Goal: Contribute content: Contribute content

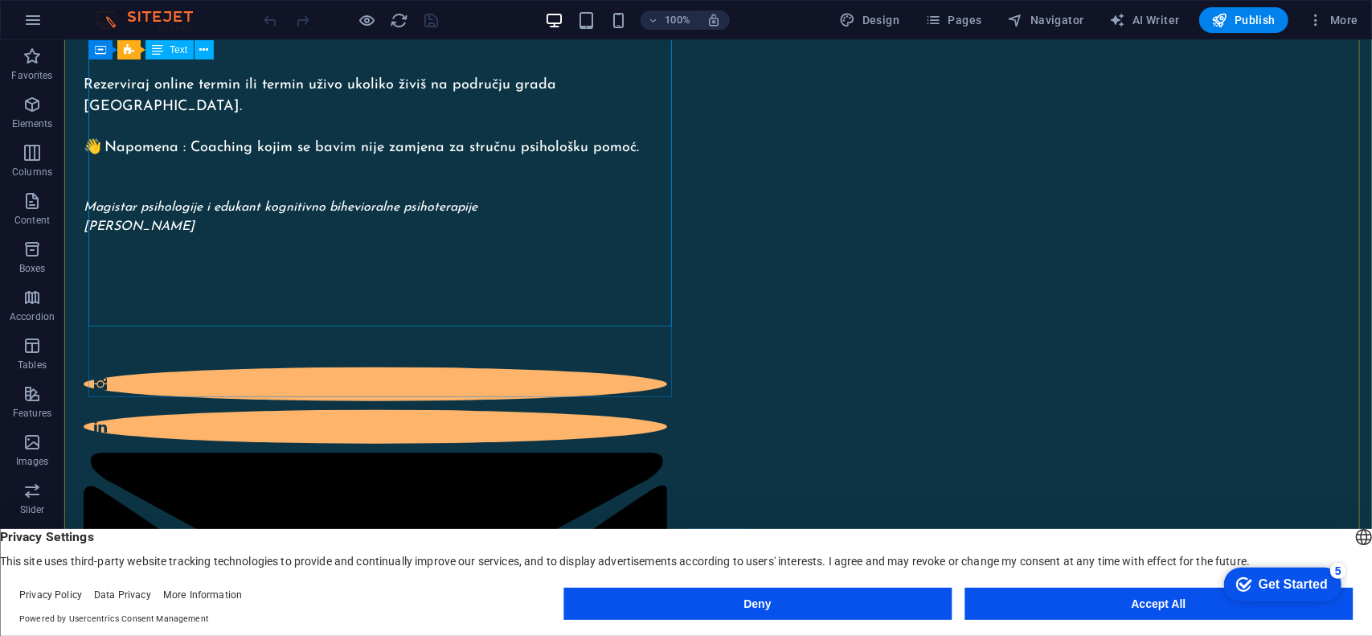
scroll to position [884, 0]
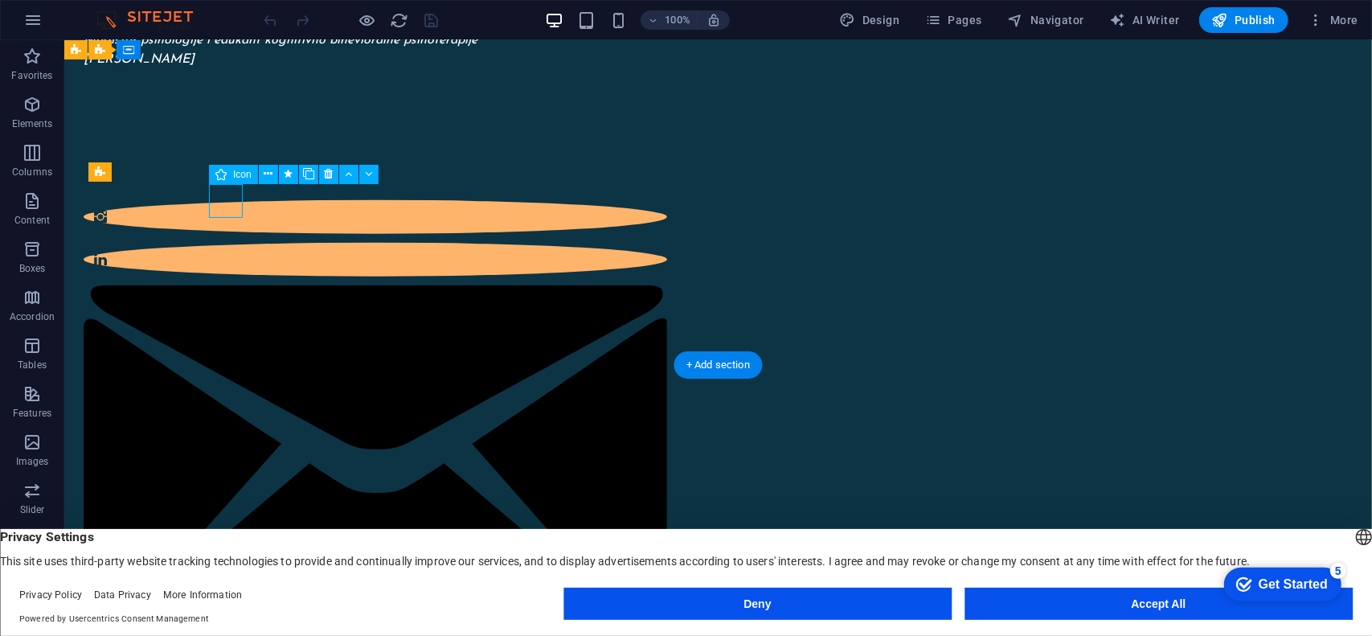
select select "xMidYMid"
select select "px"
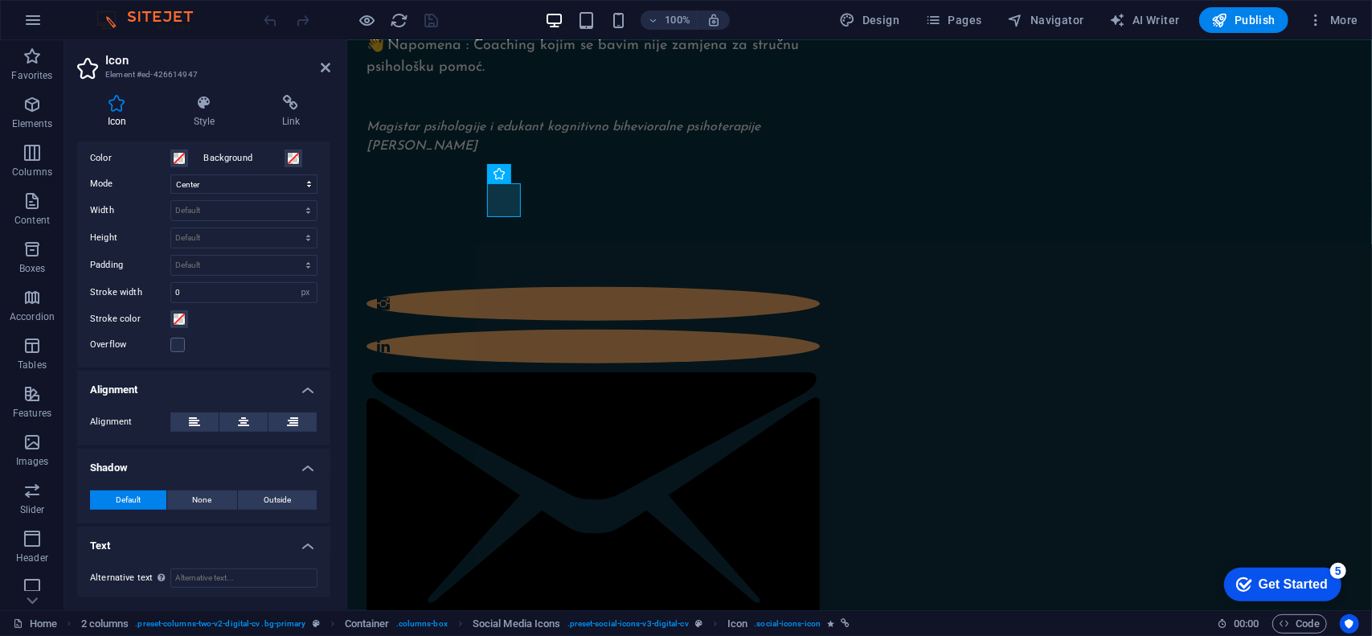
scroll to position [0, 0]
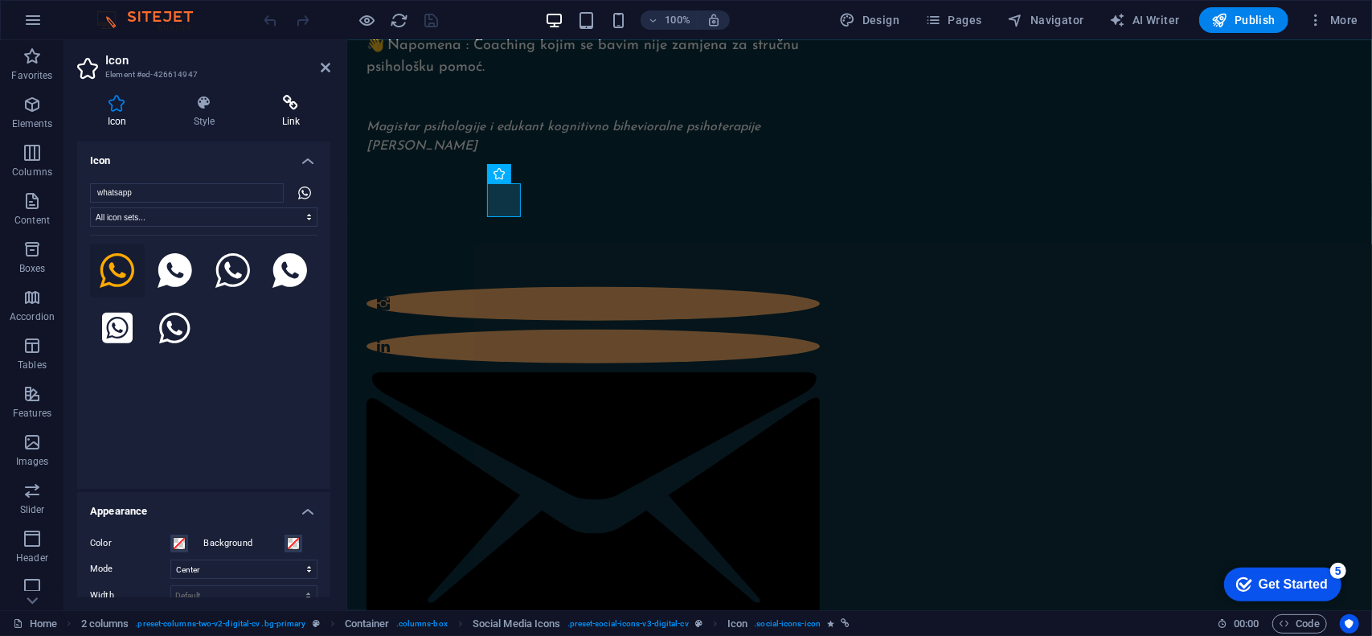
click at [280, 112] on h4 "Link" at bounding box center [291, 112] width 79 height 34
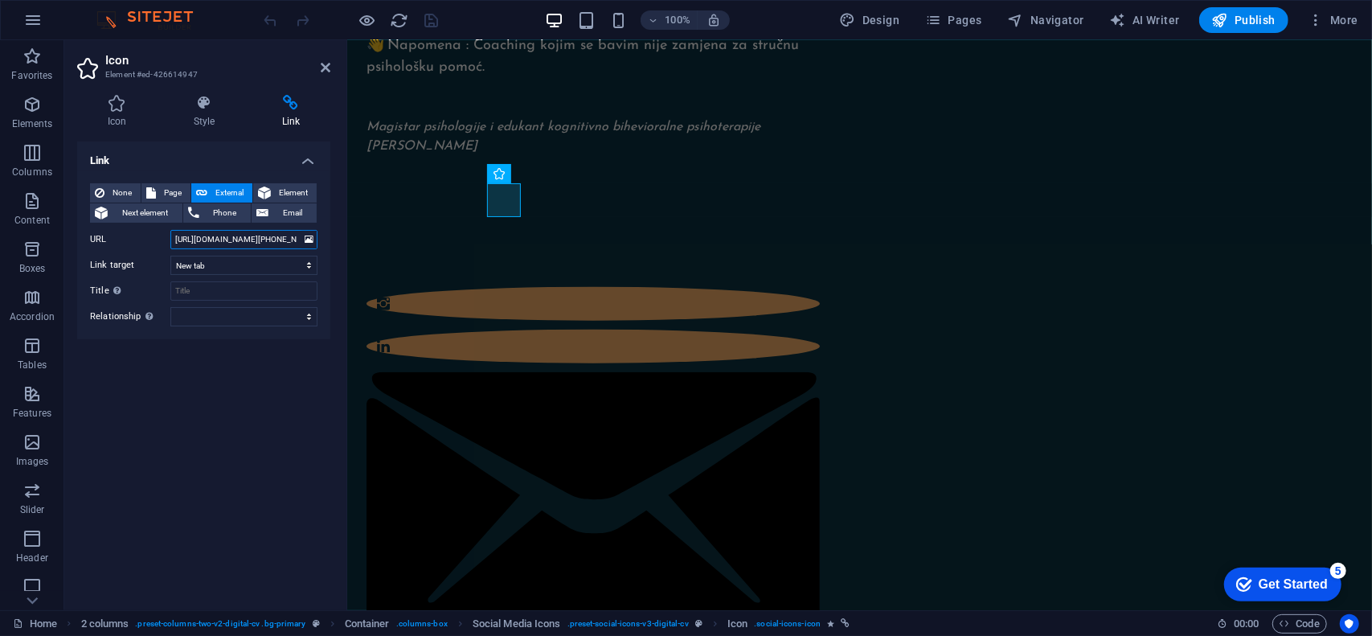
click at [264, 244] on input "[URL][DOMAIN_NAME][PHONE_NUMBER]" at bounding box center [243, 239] width 147 height 19
type input "[URL][DOMAIN_NAME][PHONE_NUMBER]"
click at [434, 20] on icon "save" at bounding box center [432, 20] width 18 height 18
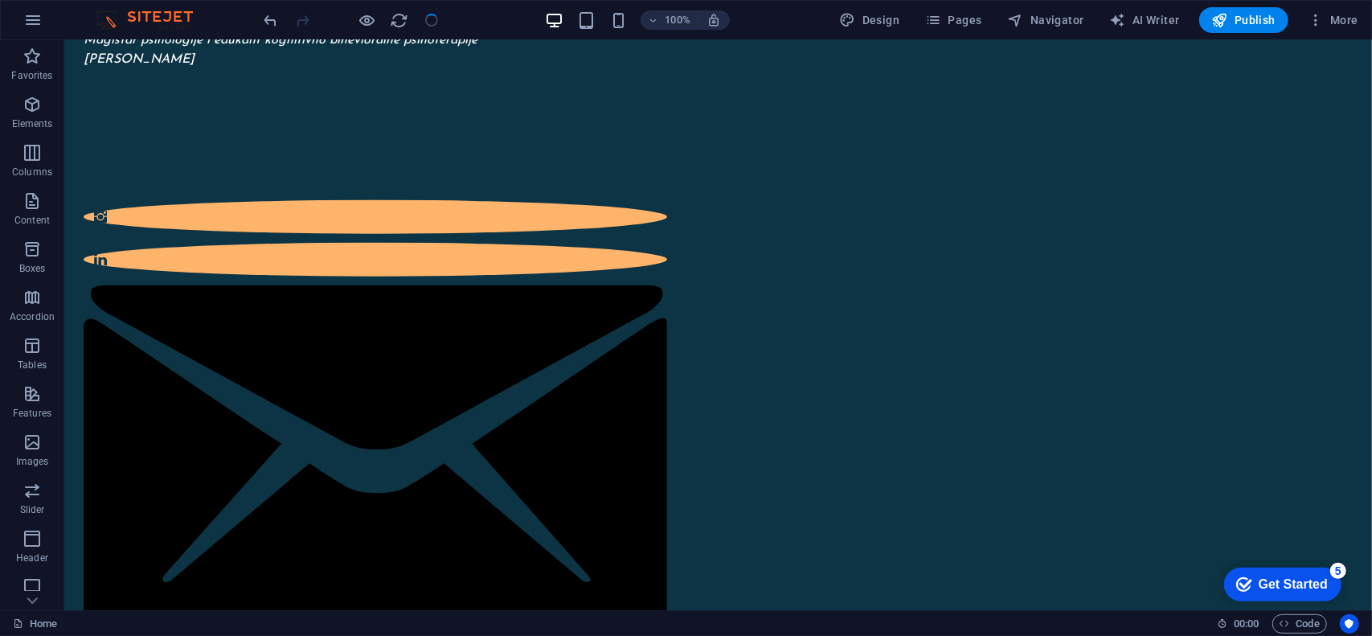
scroll to position [884, 0]
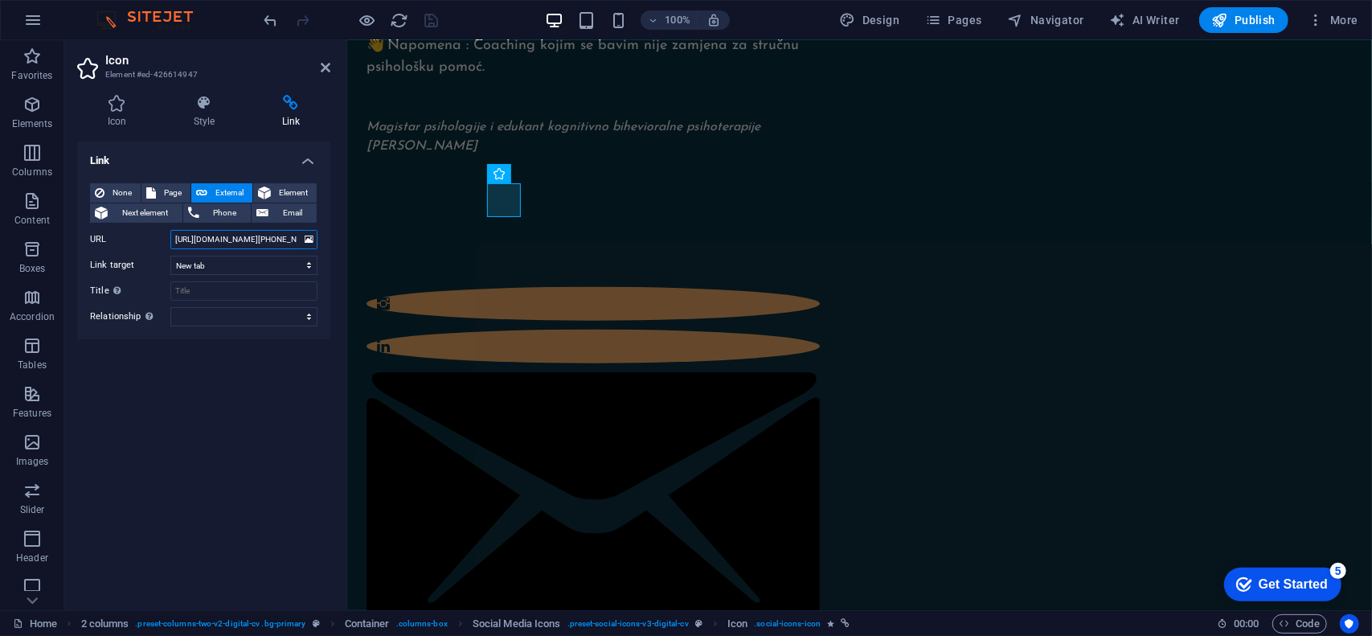
click at [233, 236] on input "[URL][DOMAIN_NAME][PHONE_NUMBER]" at bounding box center [243, 239] width 147 height 19
click at [228, 239] on input "[URL][DOMAIN_NAME][PHONE_NUMBER]" at bounding box center [243, 239] width 147 height 19
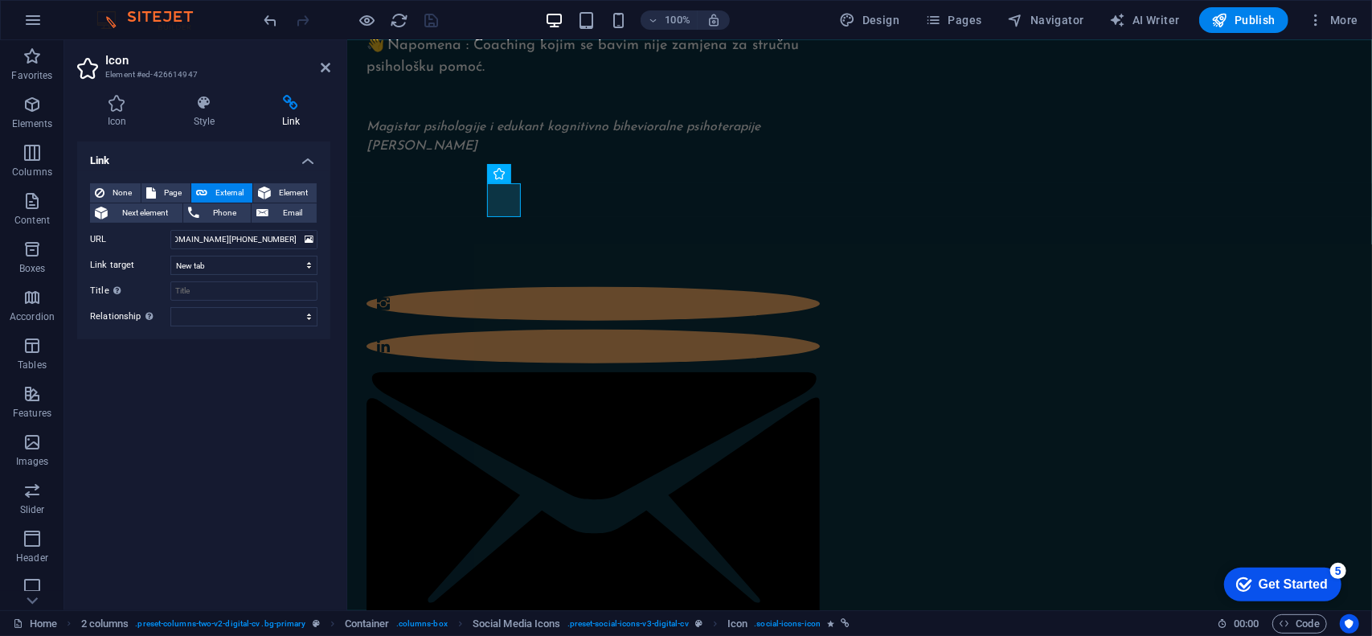
scroll to position [0, 0]
click at [243, 445] on div "Link None Page External Element Next element Phone Email Page Home Blog Element…" at bounding box center [203, 369] width 253 height 456
click at [480, 21] on div "100% Design Pages Navigator AI Writer Publish More" at bounding box center [813, 20] width 1104 height 26
click at [323, 70] on icon at bounding box center [326, 67] width 10 height 13
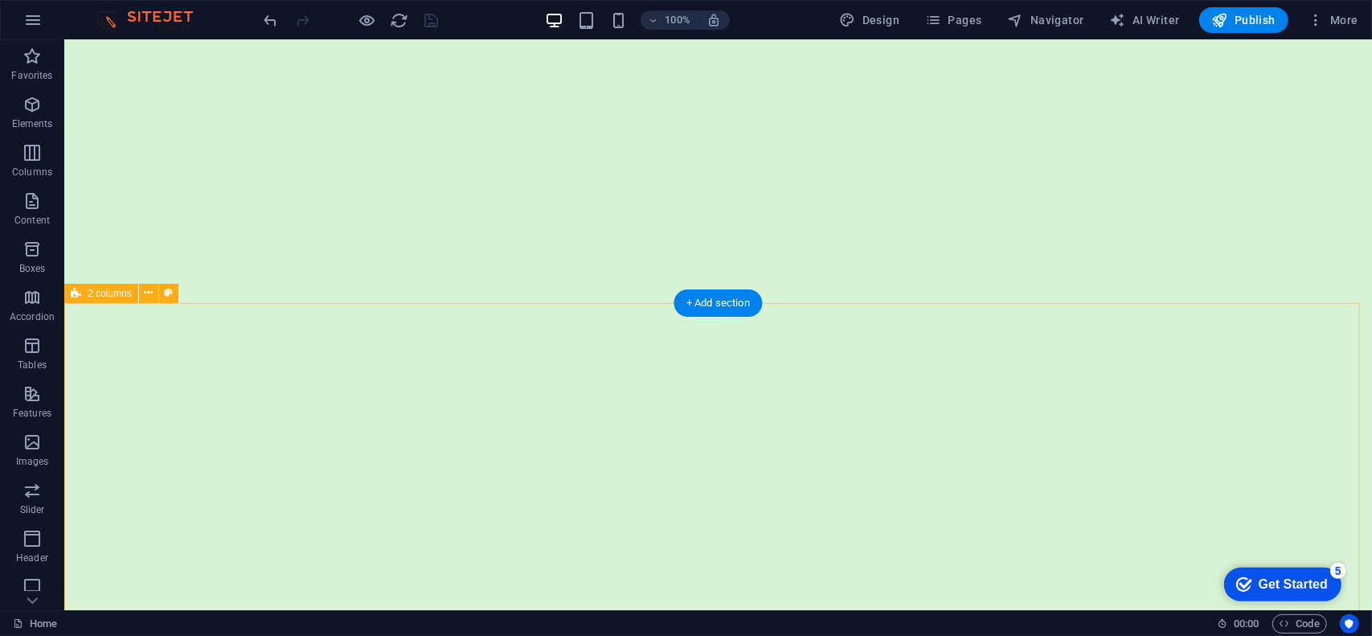
scroll to position [7234, 0]
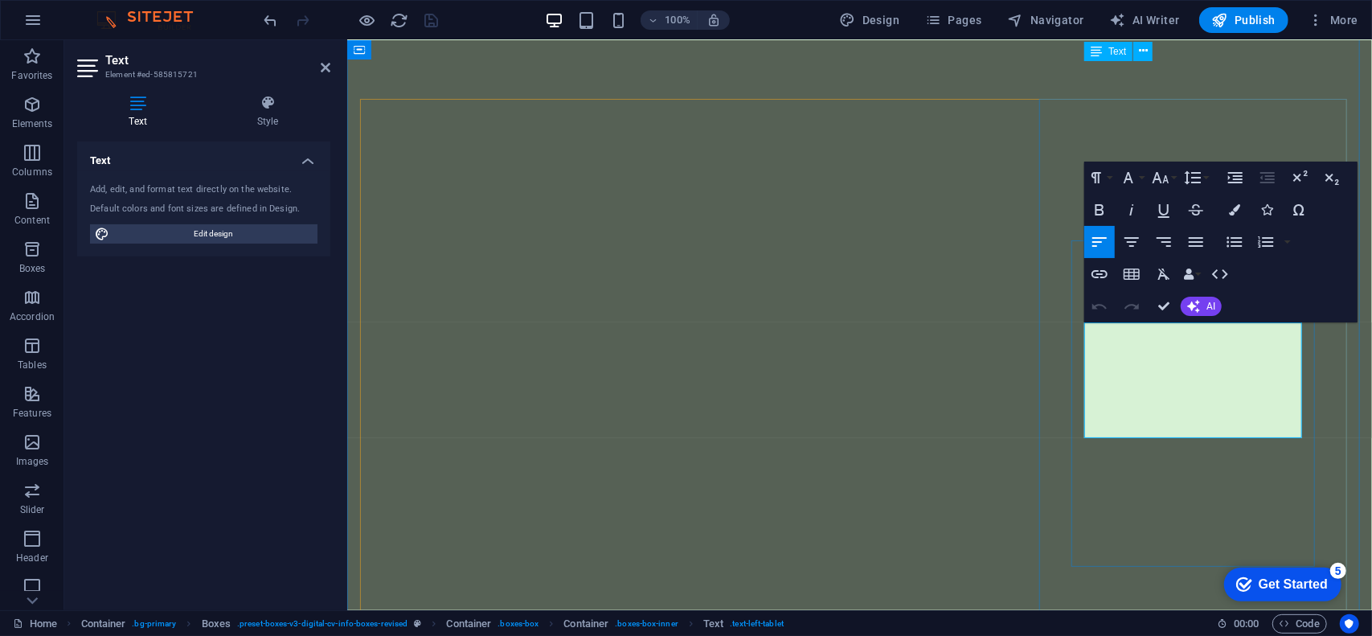
scroll to position [7410, 0]
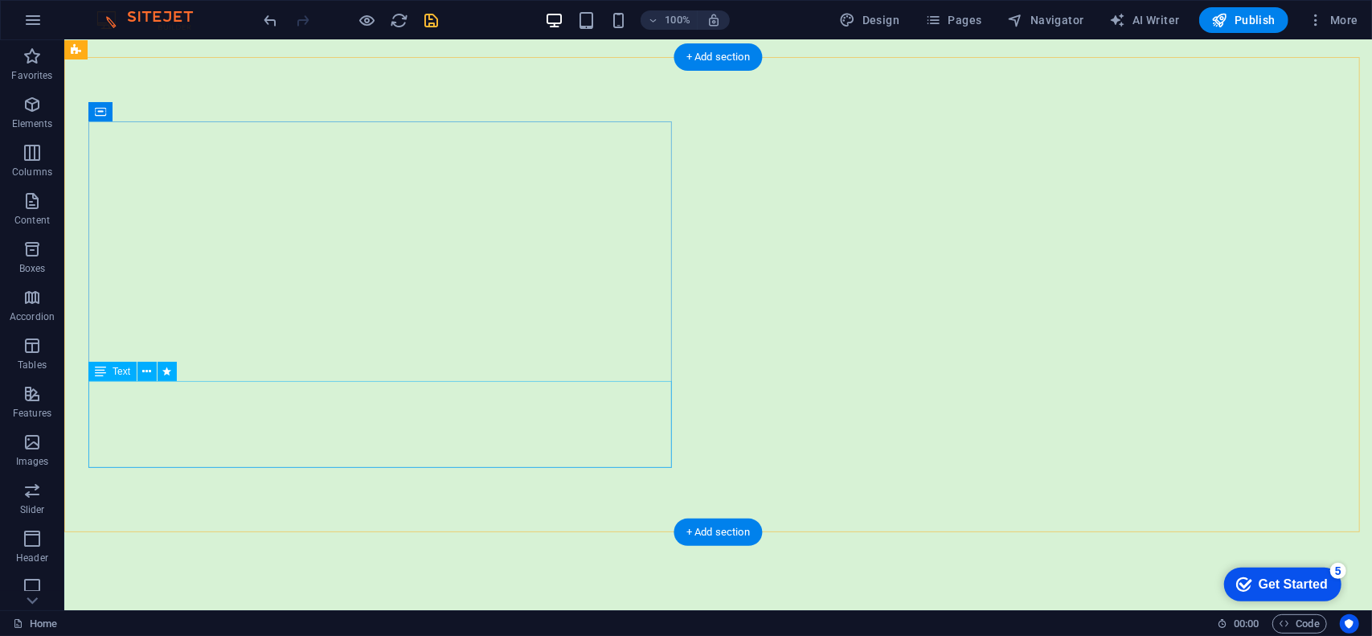
scroll to position [16557, 0]
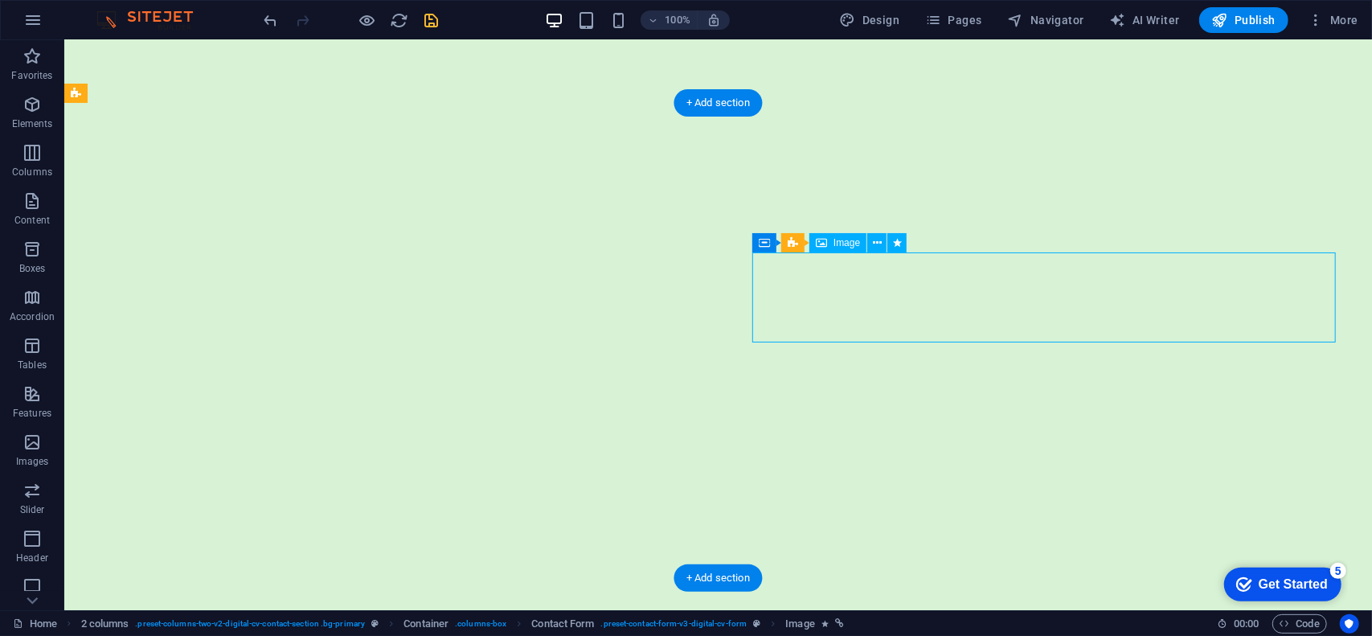
select select "px"
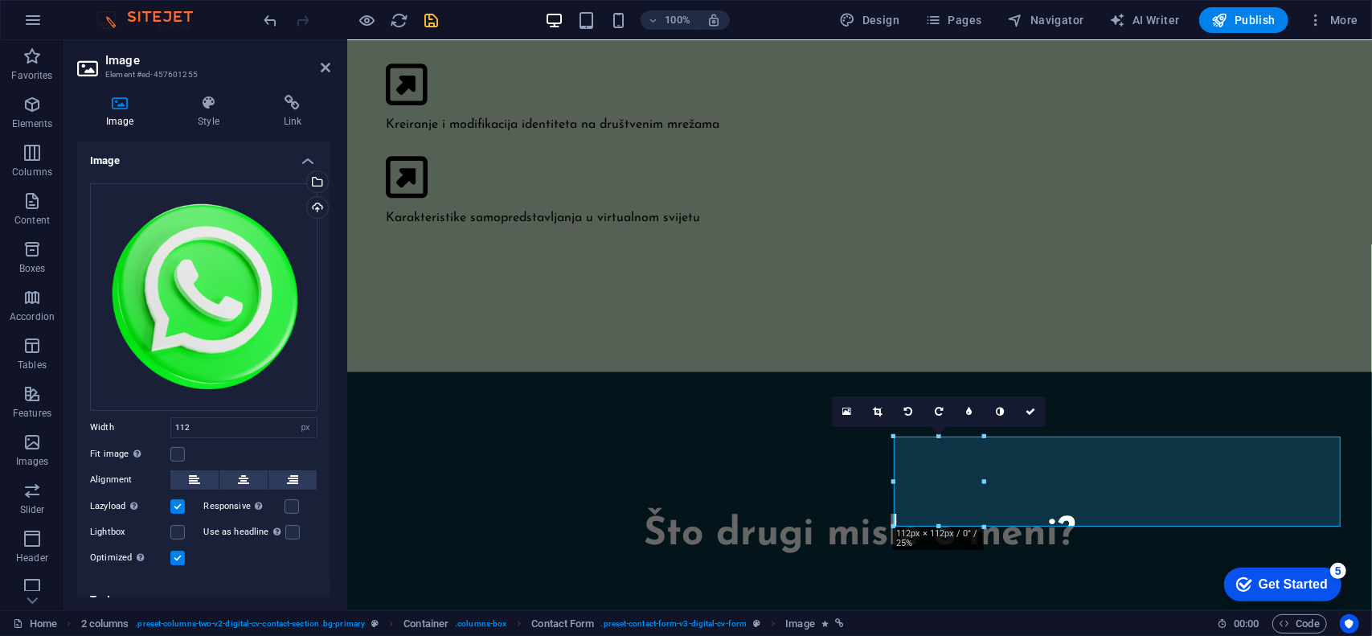
scroll to position [18, 0]
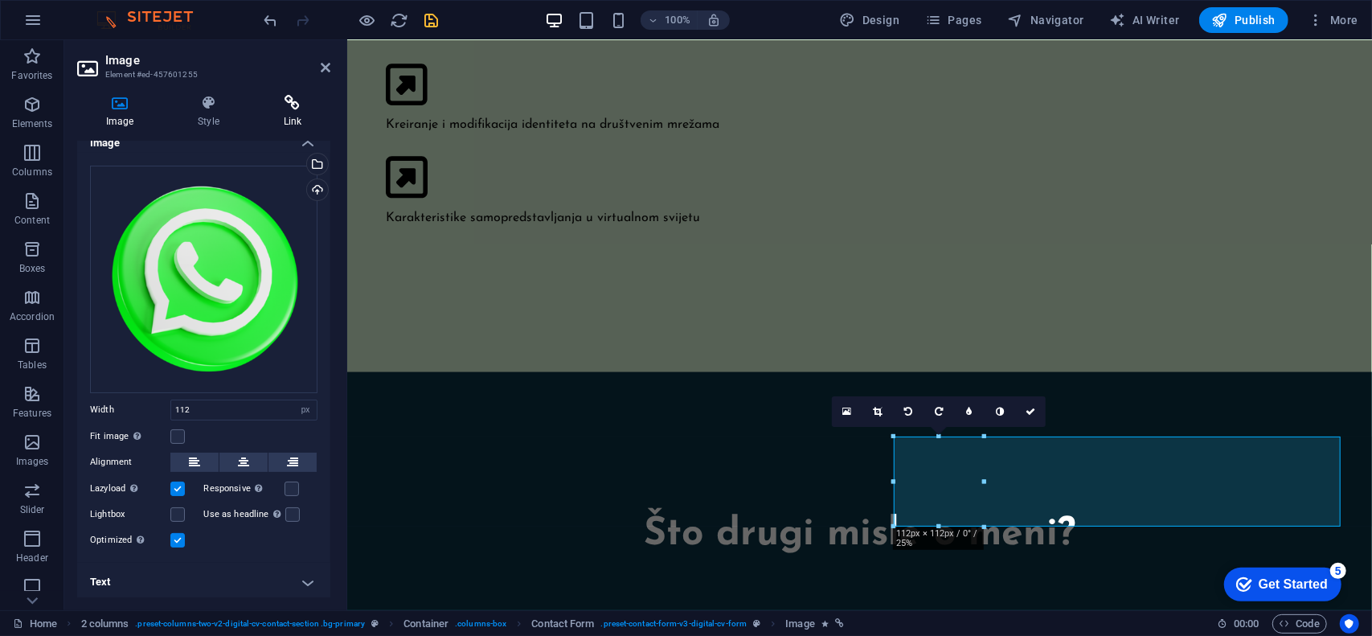
click at [301, 105] on icon at bounding box center [293, 103] width 76 height 16
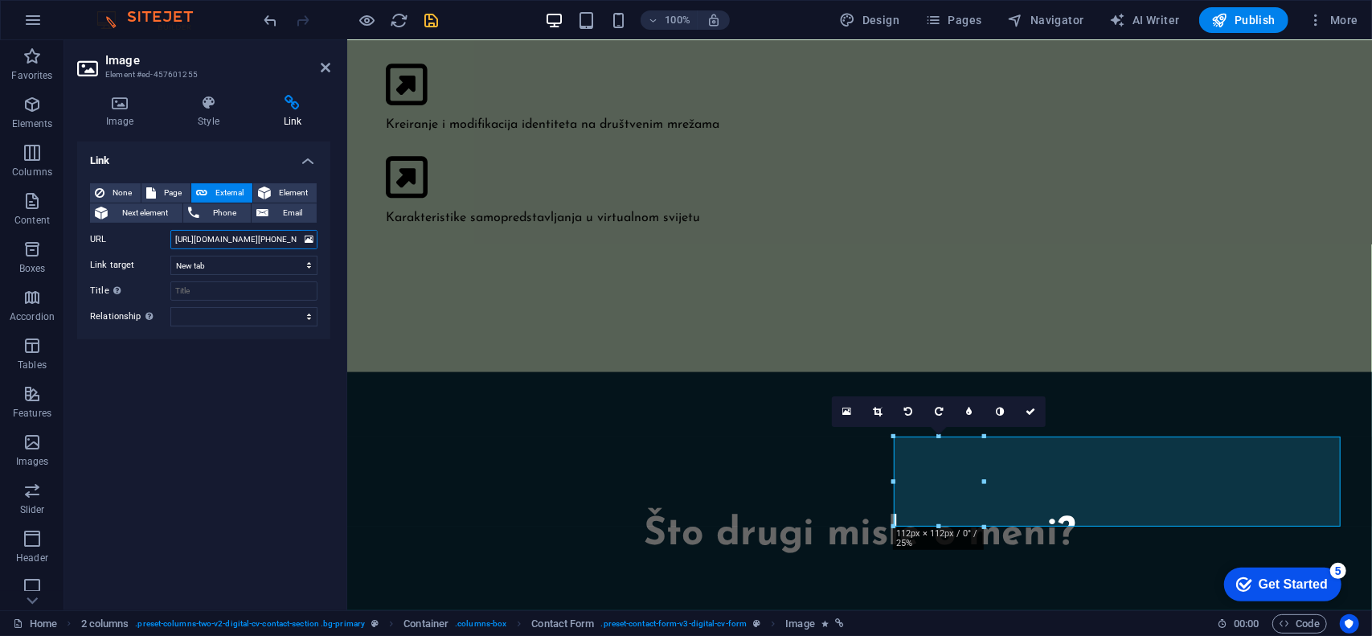
click at [244, 242] on input "[URL][DOMAIN_NAME][PHONE_NUMBER]" at bounding box center [243, 239] width 147 height 19
paste input "[URL][DOMAIN_NAME][PHONE_NUMBER]"
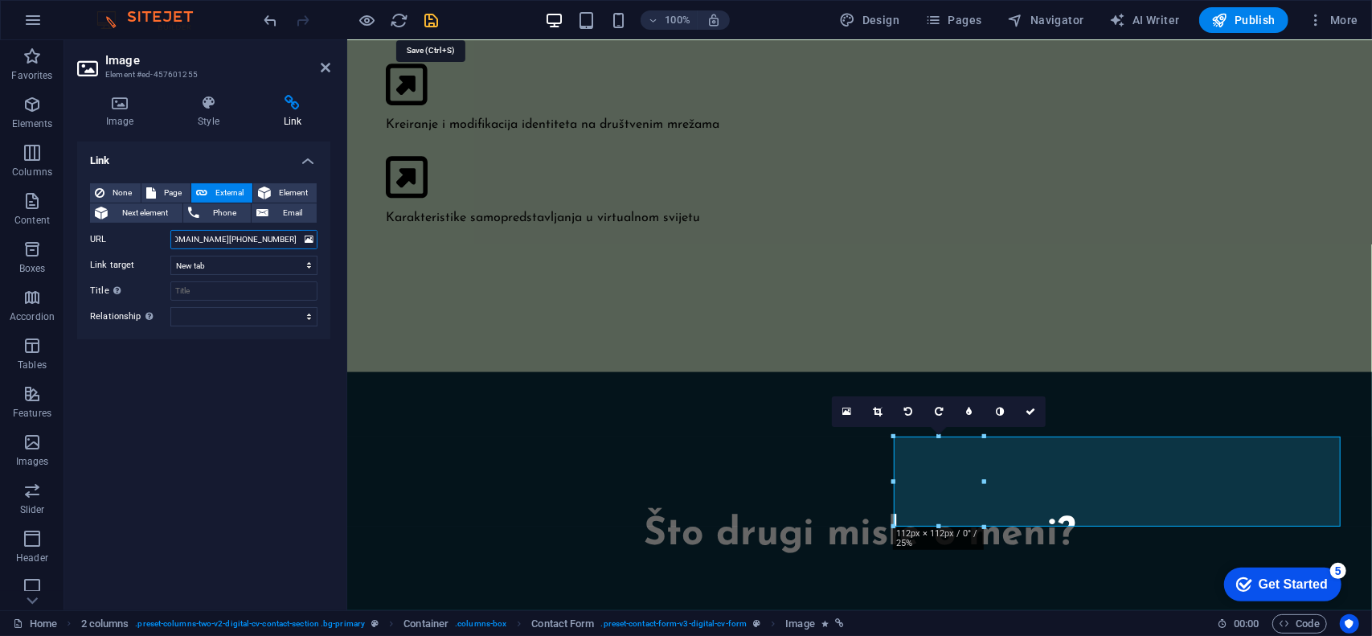
type input "[URL][DOMAIN_NAME][PHONE_NUMBER]"
click at [431, 23] on icon "save" at bounding box center [432, 20] width 18 height 18
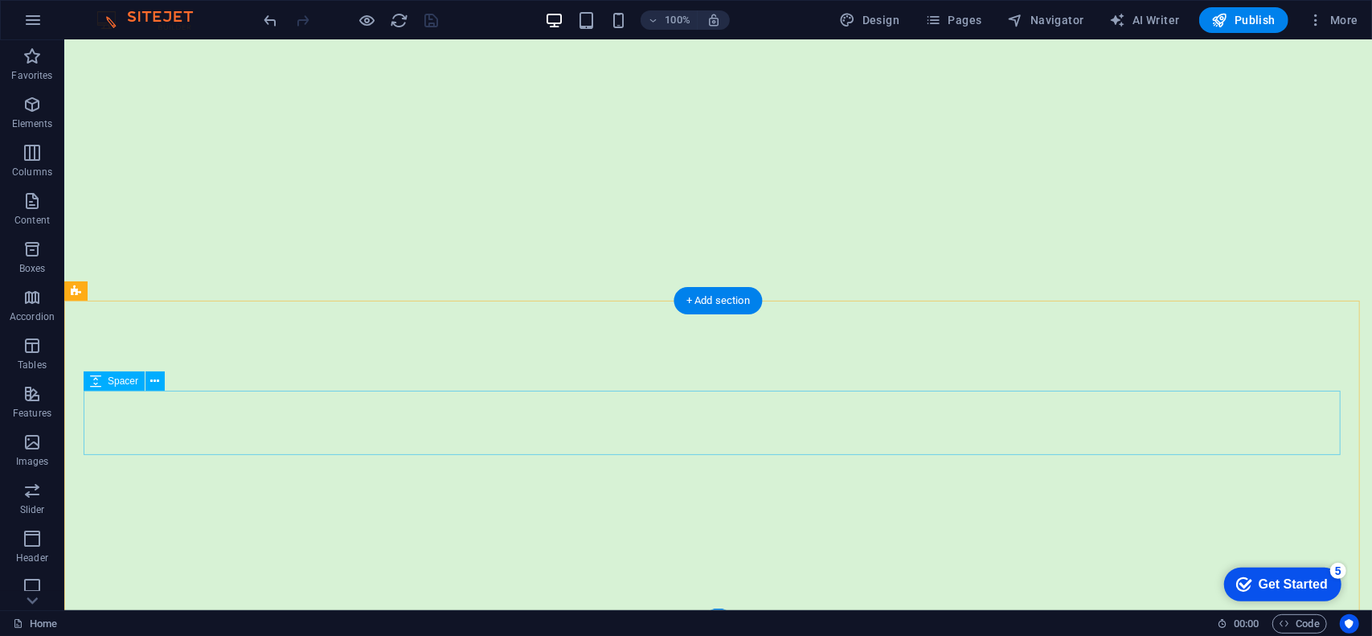
scroll to position [17249, 0]
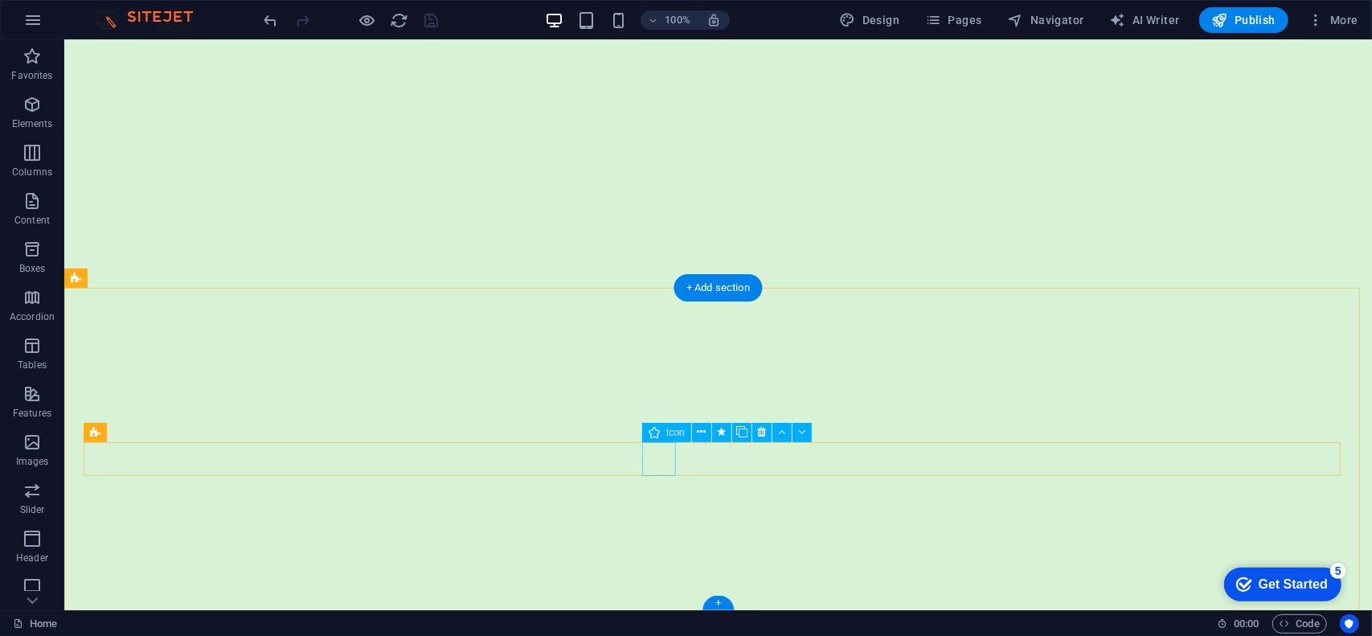
select select "xMidYMid"
select select "px"
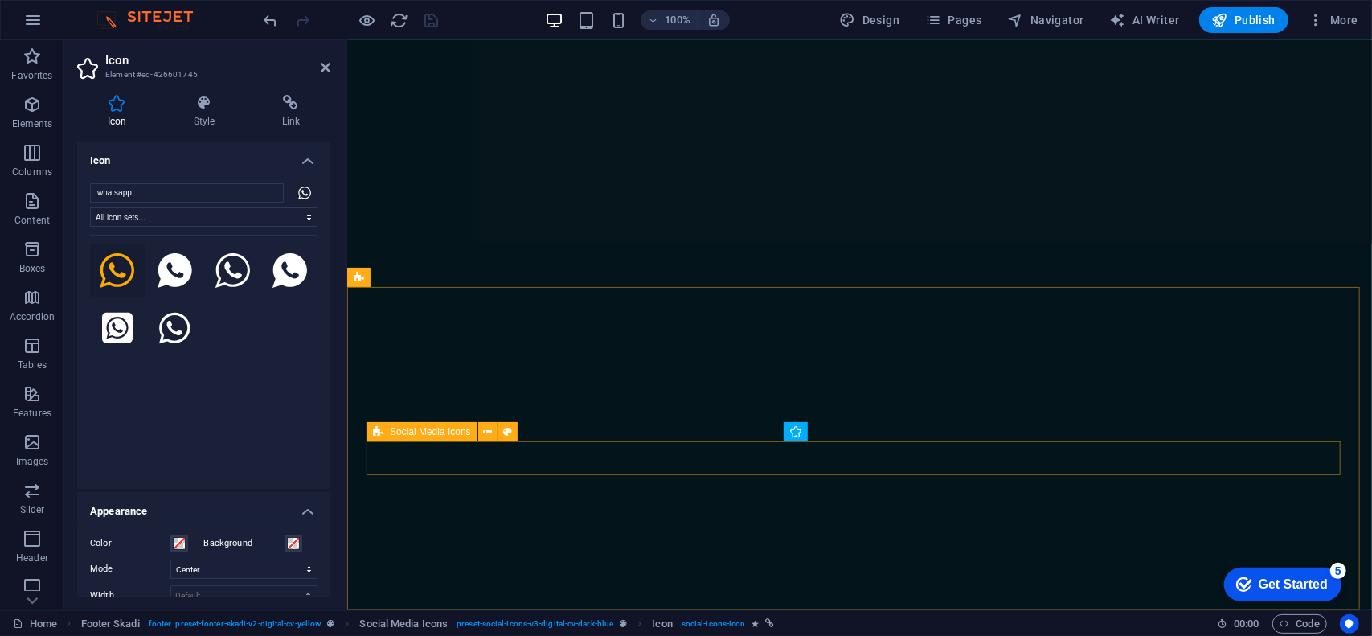
scroll to position [18745, 0]
click at [301, 111] on h4 "Link" at bounding box center [291, 112] width 79 height 34
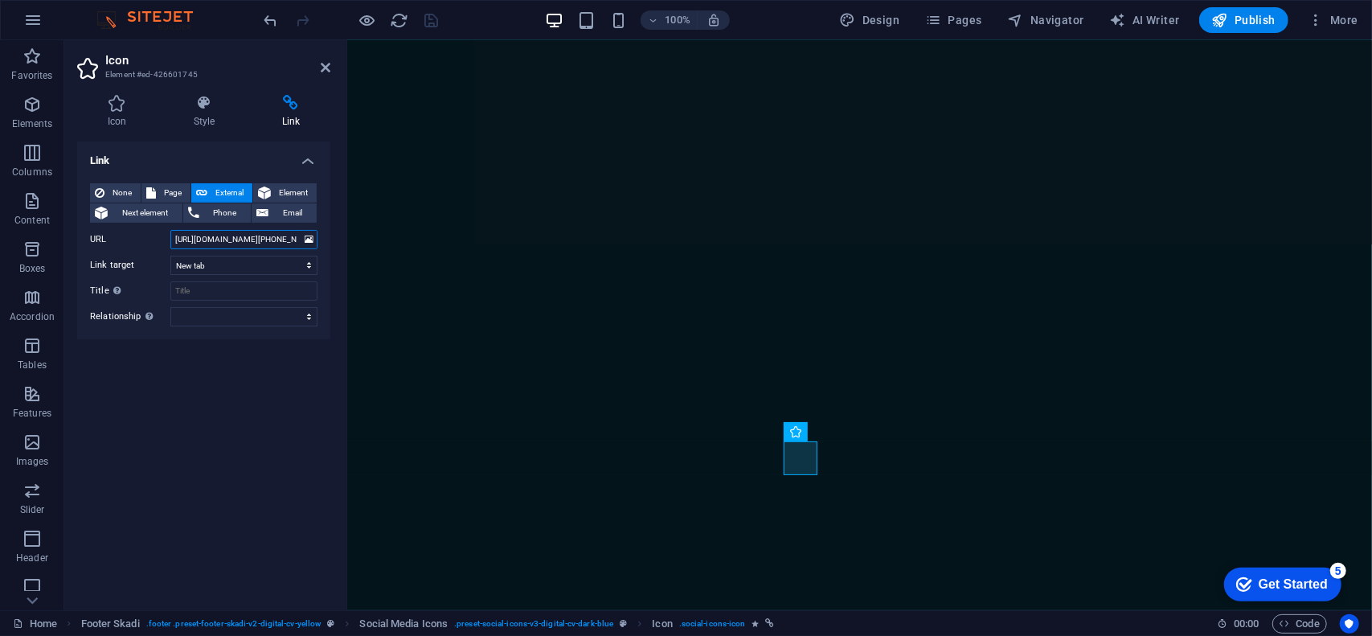
click at [234, 241] on input "[URL][DOMAIN_NAME][PHONE_NUMBER]" at bounding box center [243, 239] width 147 height 19
paste input "[URL][DOMAIN_NAME][PHONE_NUMBER]"
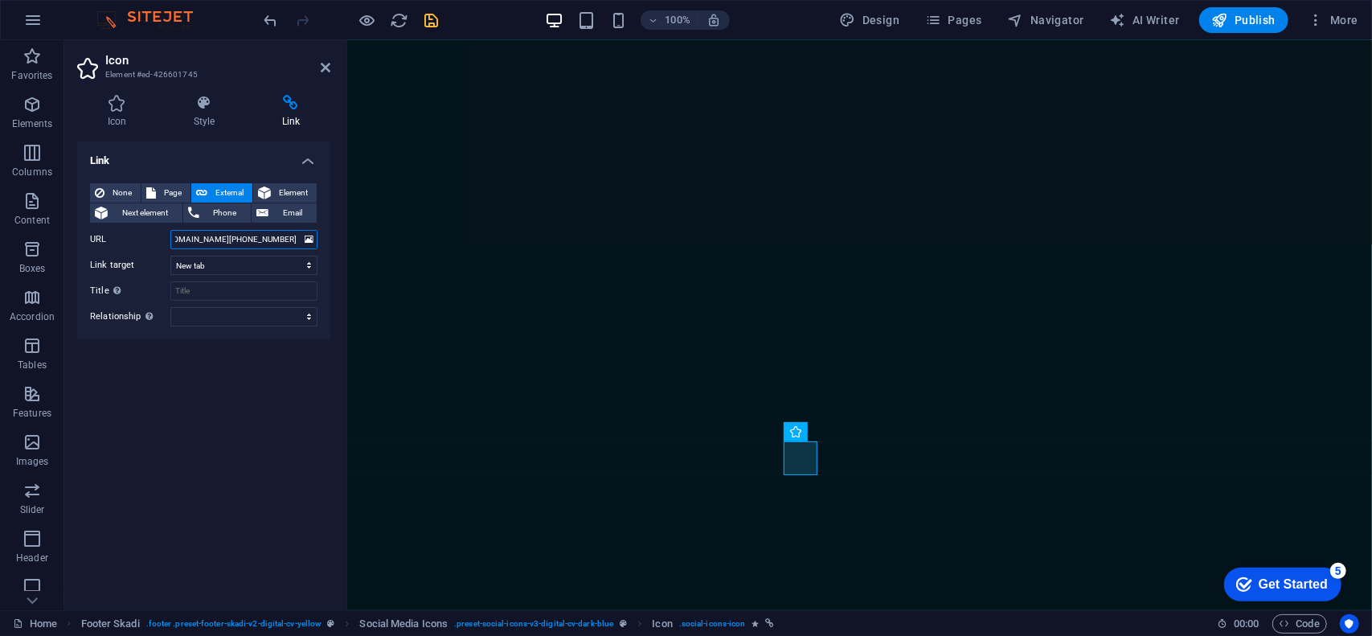
type input "[URL][DOMAIN_NAME][PHONE_NUMBER]"
click at [432, 15] on icon "save" at bounding box center [432, 20] width 18 height 18
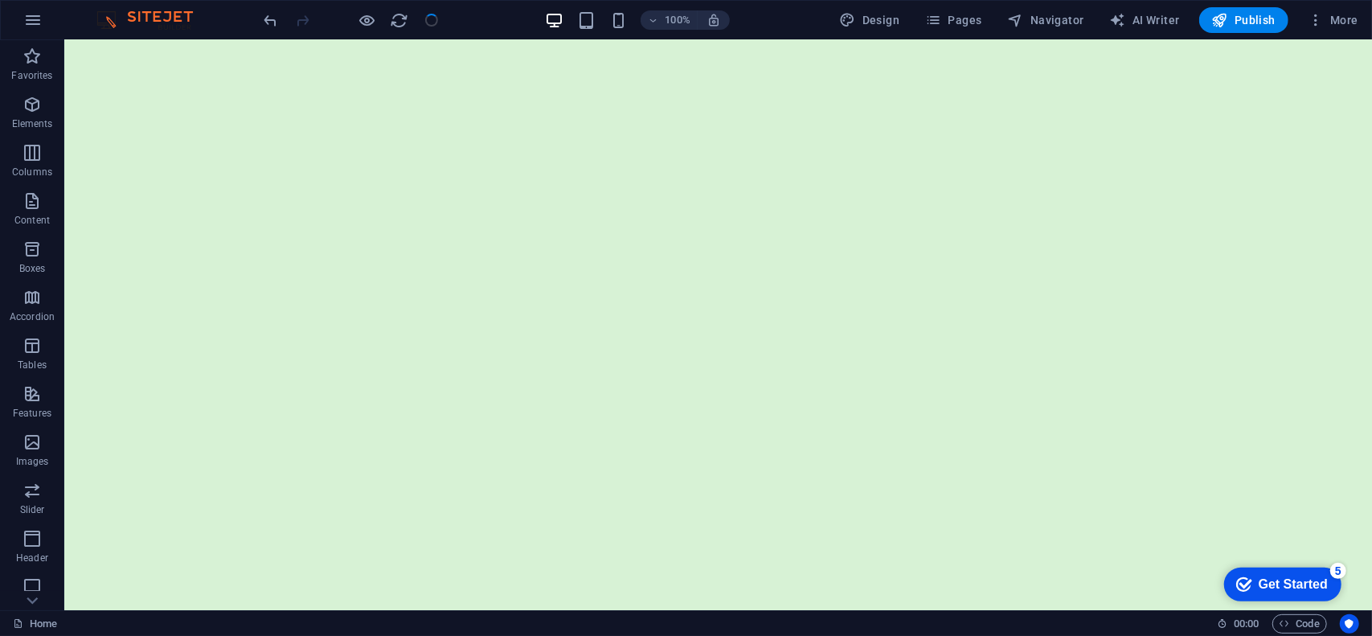
scroll to position [17249, 0]
click at [1312, 580] on div "Get Started" at bounding box center [1292, 583] width 69 height 14
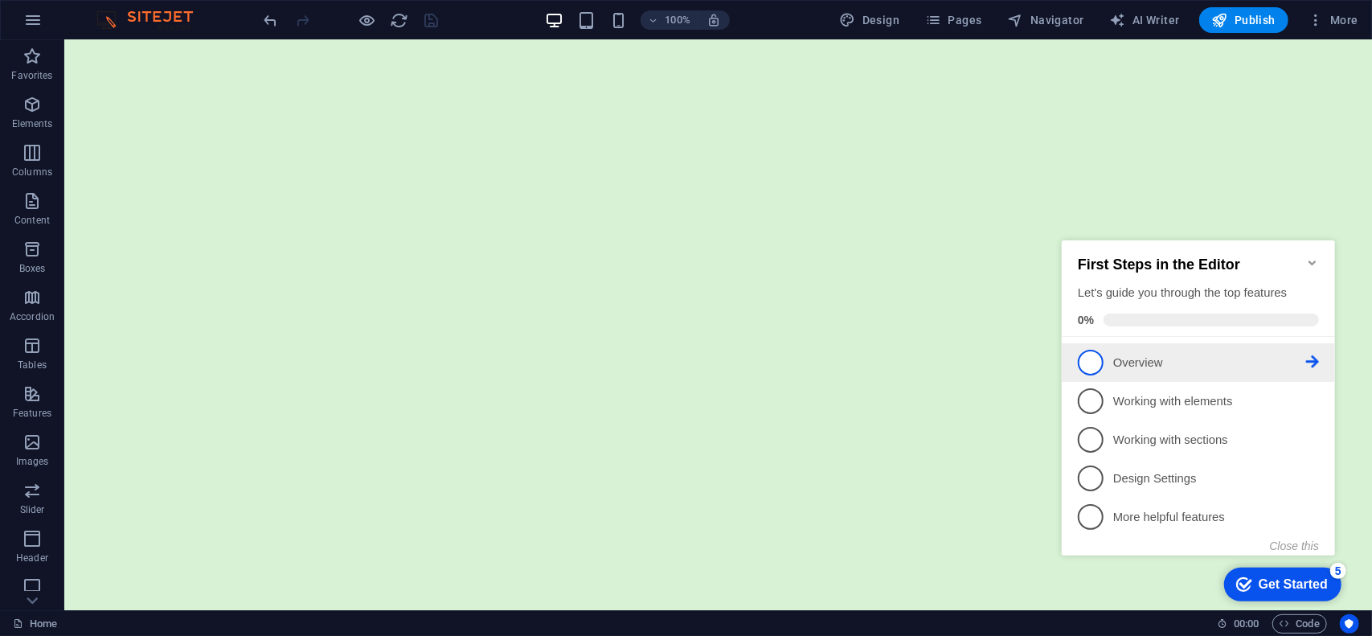
click at [1166, 363] on p "Overview - incomplete" at bounding box center [1208, 362] width 193 height 17
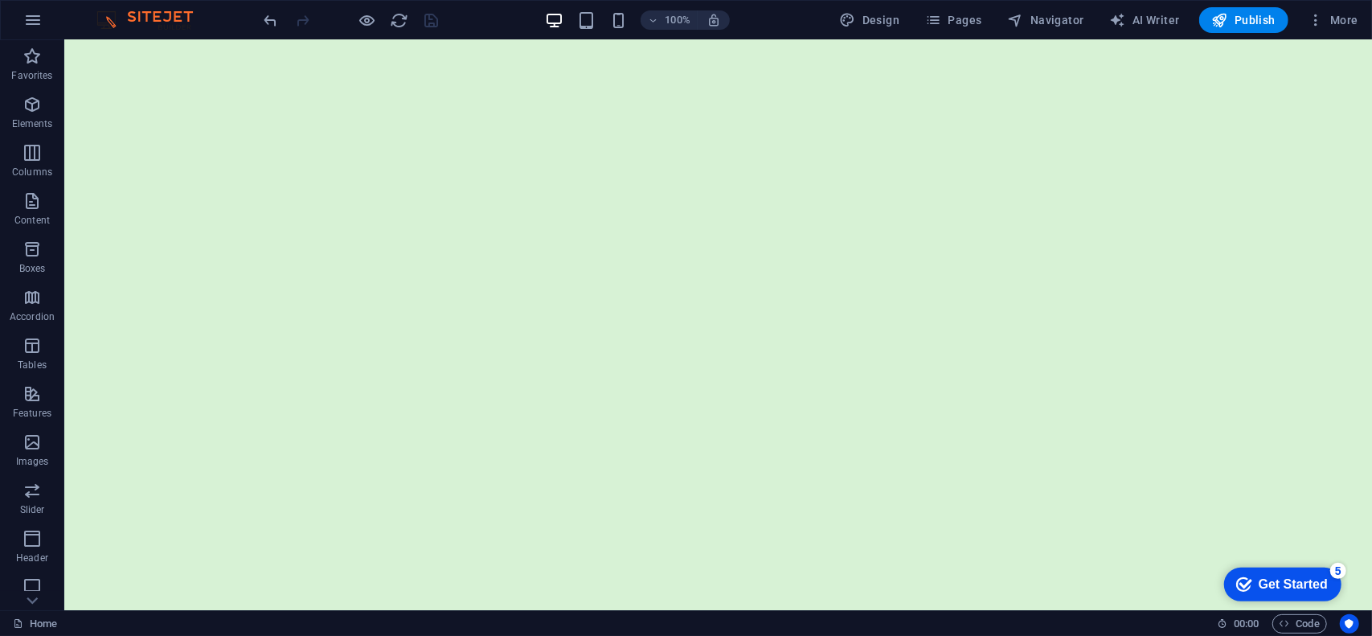
scroll to position [0, 0]
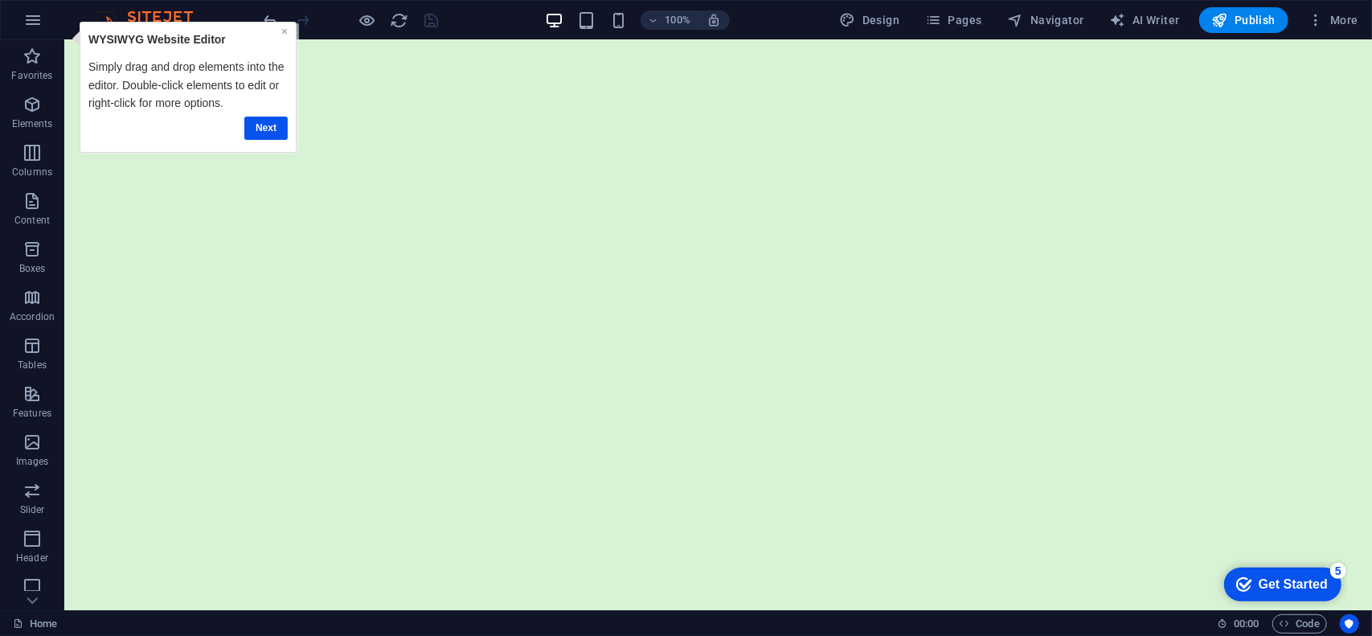
click at [282, 31] on link "×" at bounding box center [284, 30] width 6 height 13
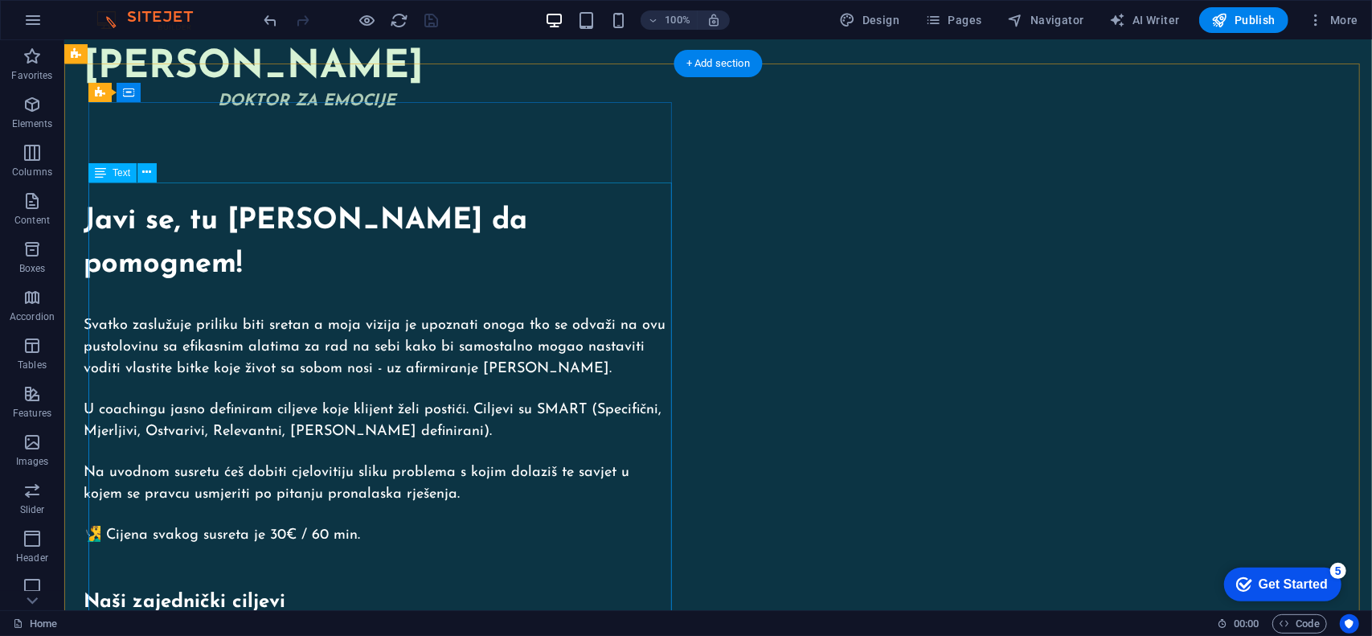
scroll to position [161, 0]
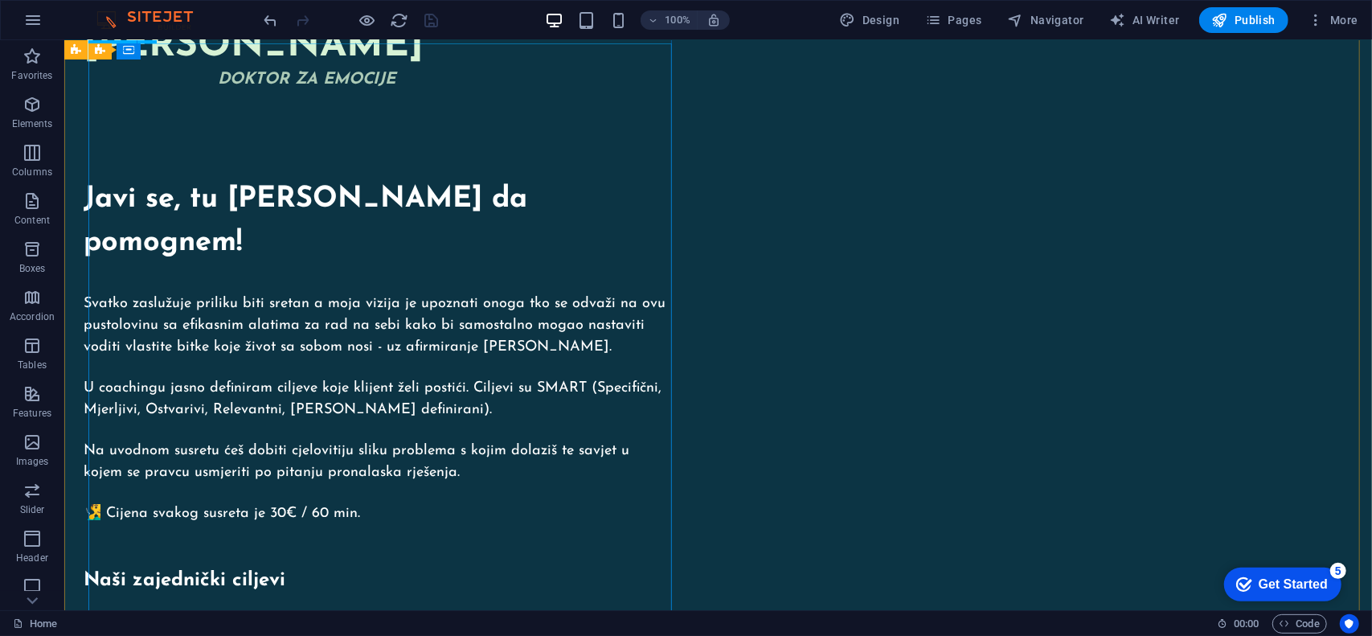
click at [293, 407] on div "Javi se, tu [PERSON_NAME] da pomognem! Svatko zaslužuje priliku biti sretan a m…" at bounding box center [375, 549] width 584 height 895
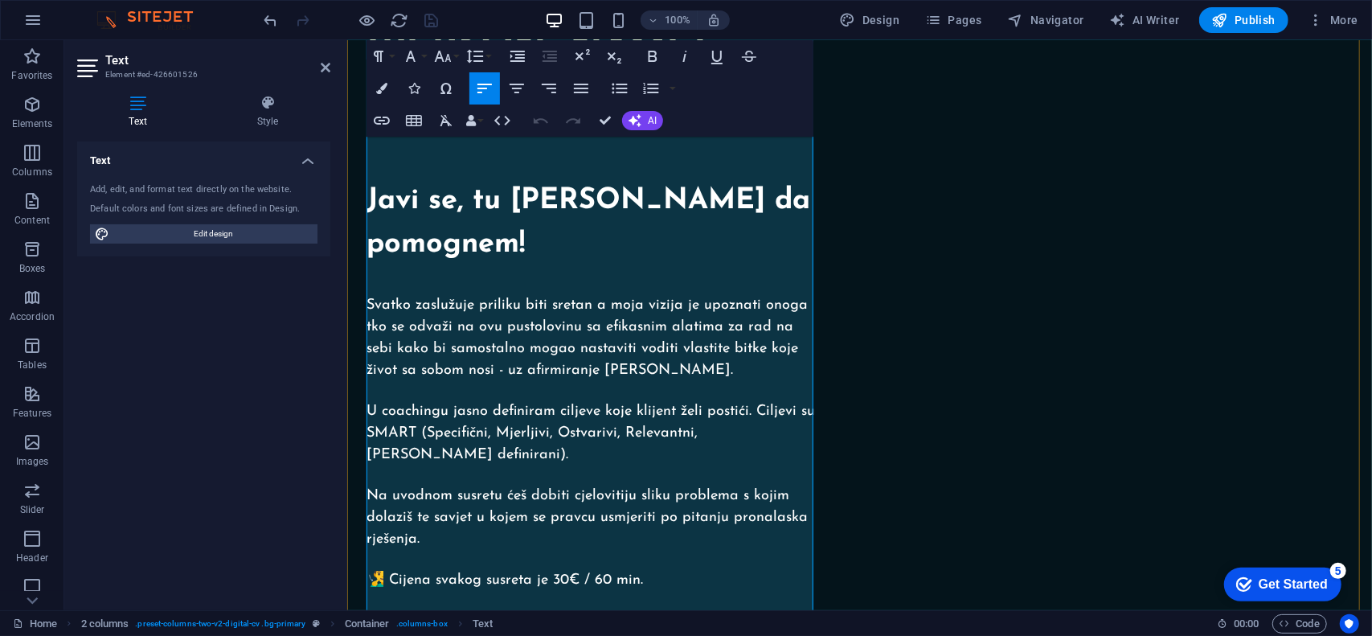
scroll to position [174, 0]
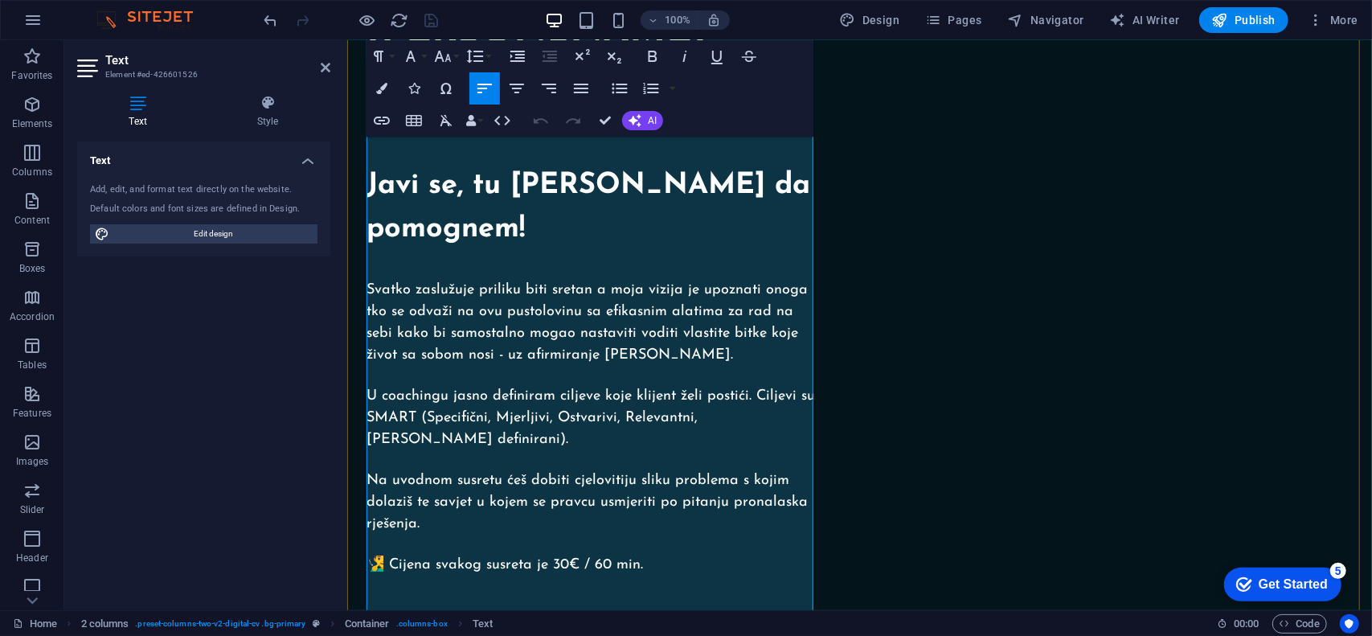
click at [481, 557] on span "🧏‍♂️ Cijena svakog susreta je 30€ / 60 min." at bounding box center [504, 564] width 276 height 14
click at [509, 557] on span "🧏‍♂️ Cijena susreta je 30€ / 60 min." at bounding box center [479, 564] width 226 height 14
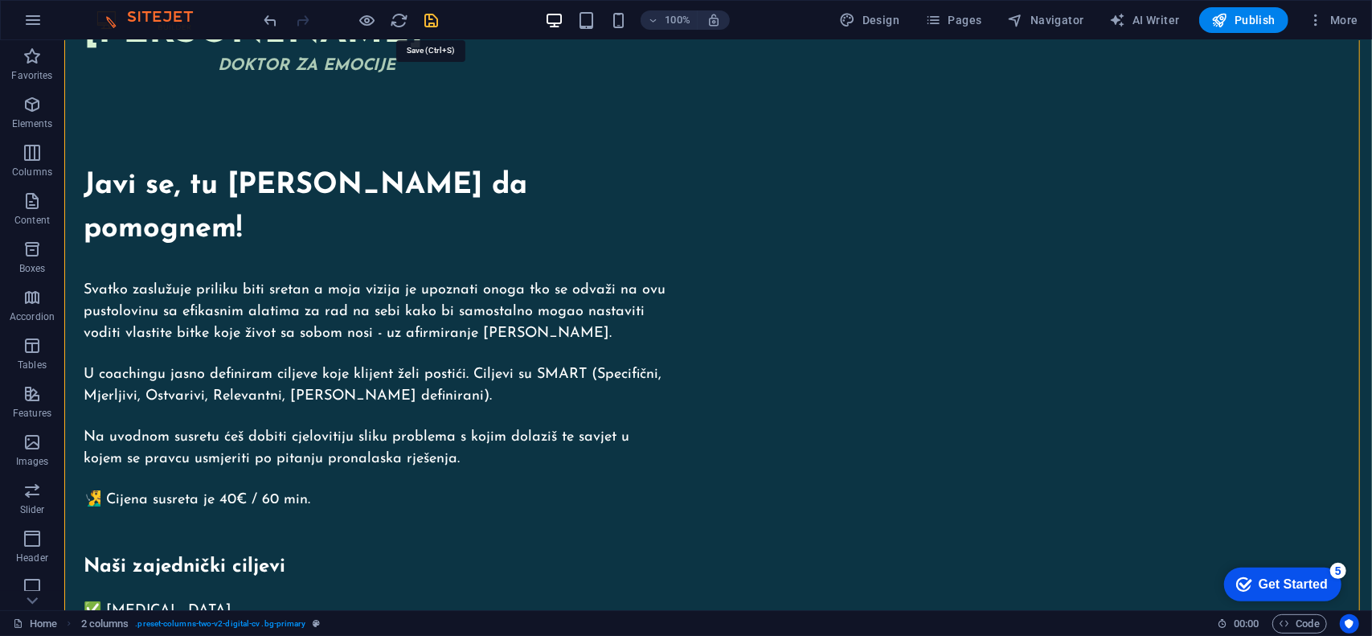
click at [430, 22] on icon "save" at bounding box center [432, 20] width 18 height 18
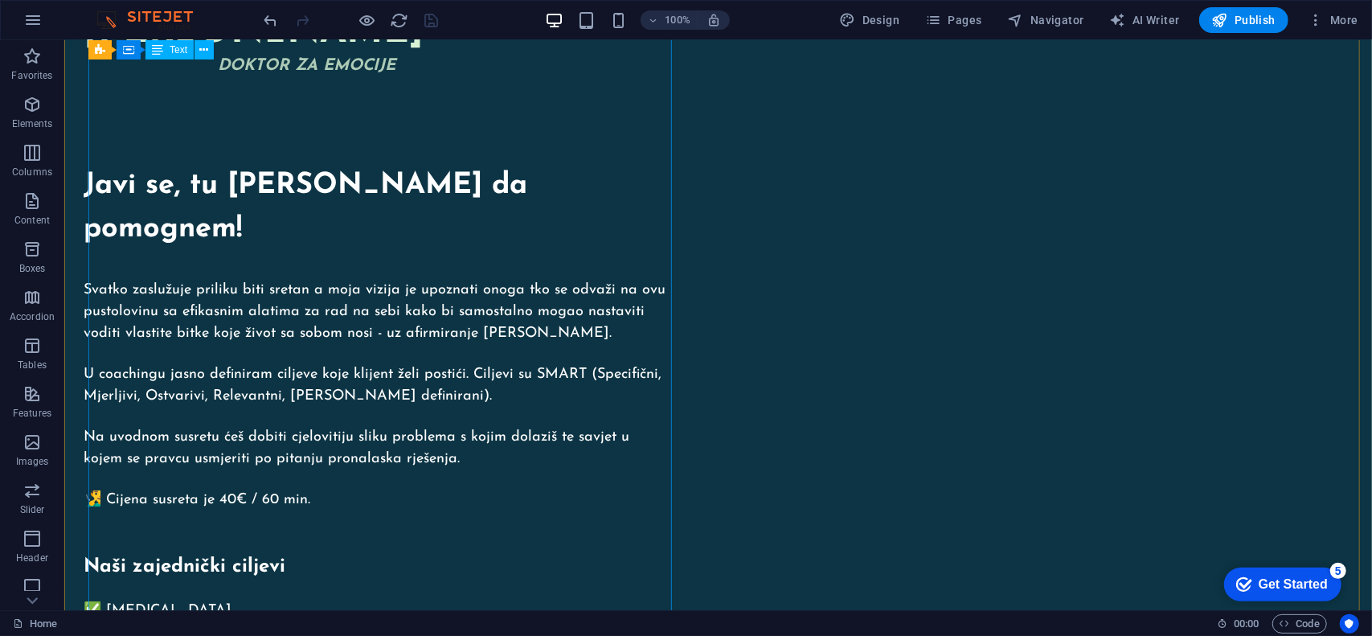
click at [100, 396] on div "Javi se, tu [PERSON_NAME] da pomognem! Svatko zaslužuje priliku biti sretan a m…" at bounding box center [375, 535] width 584 height 895
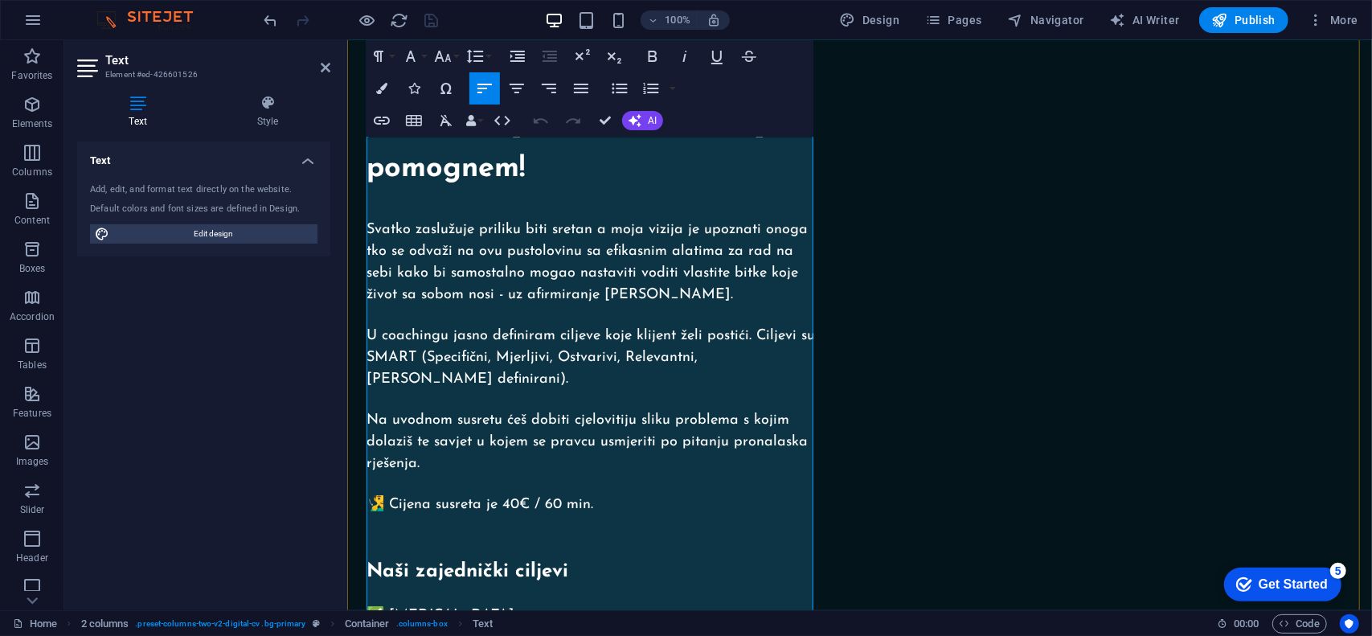
scroll to position [255, 0]
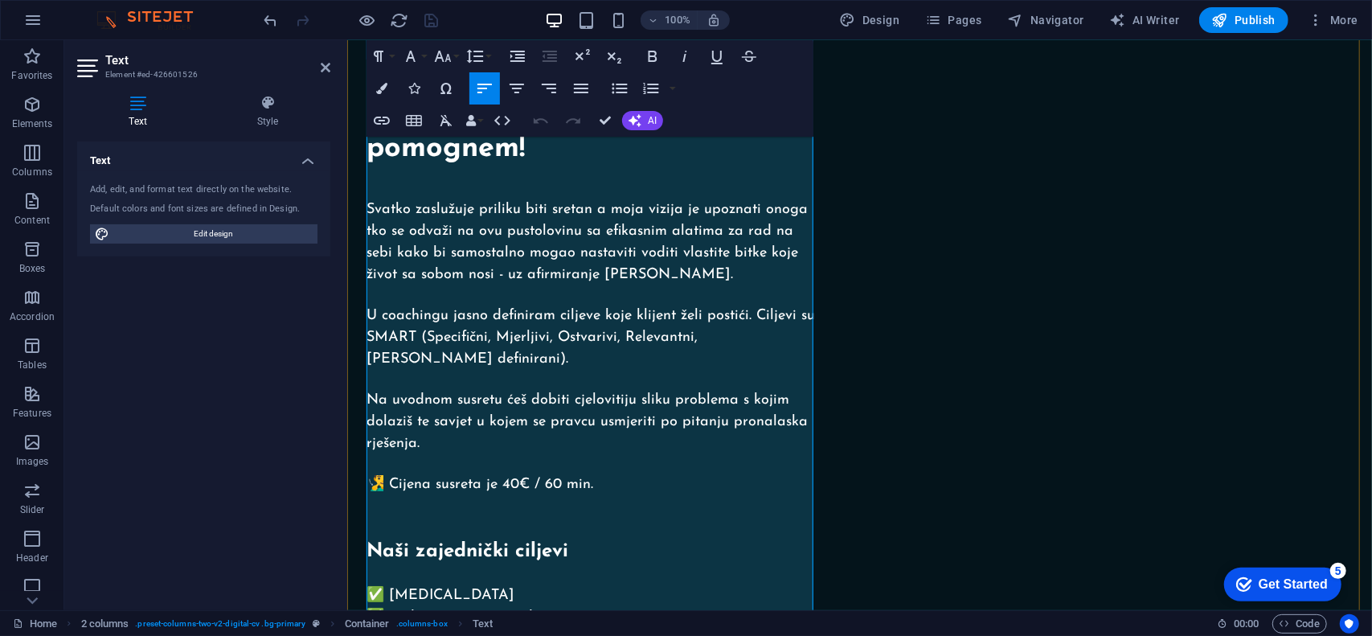
click at [379, 477] on span "🧏‍♂️ Cijena susreta je 40€ / 60 min." at bounding box center [479, 484] width 227 height 14
click at [383, 477] on span "🧏‍♂️ Cijena susreta je 40€ / 60 min." at bounding box center [479, 484] width 227 height 14
click at [596, 473] on p "*Cijena susreta je 40€ / 60 min." at bounding box center [592, 484] width 453 height 22
click at [588, 473] on p "*Cijena susreta je 40€ / 60 min." at bounding box center [592, 484] width 453 height 22
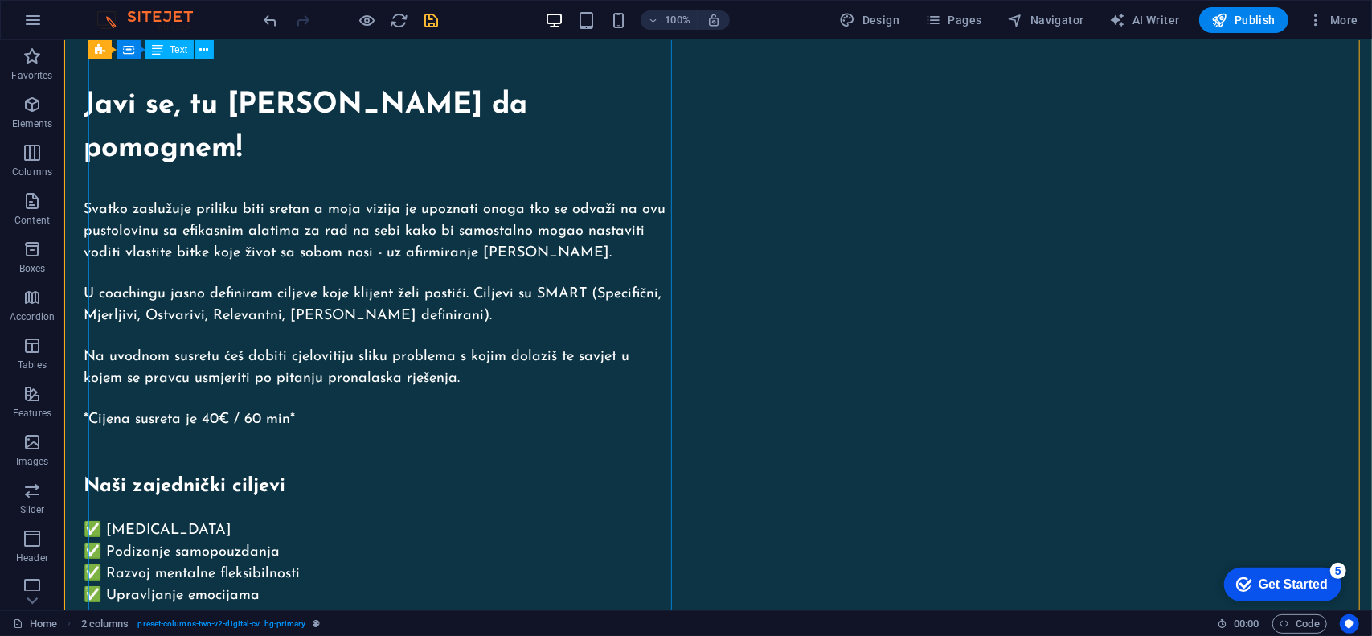
click at [233, 316] on div "Javi se, tu [PERSON_NAME] da pomognem! Svatko zaslužuje priliku biti sretan a m…" at bounding box center [375, 455] width 584 height 895
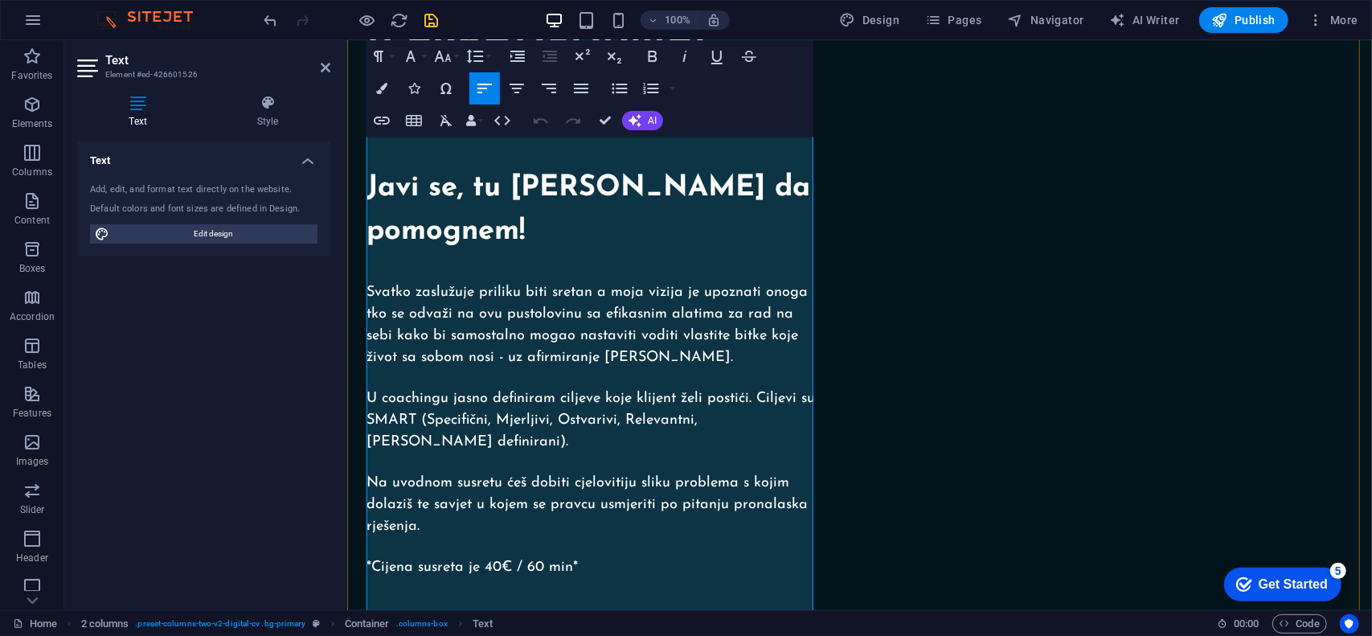
scroll to position [174, 0]
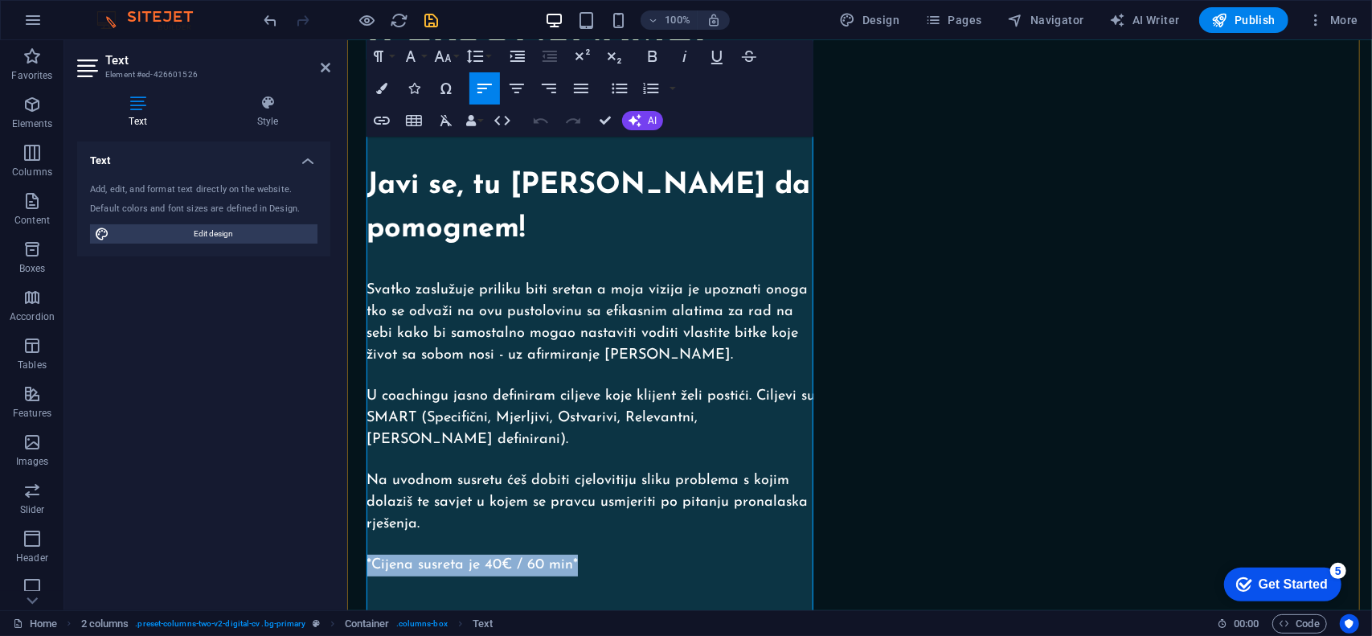
drag, startPoint x: 598, startPoint y: 453, endPoint x: 367, endPoint y: 456, distance: 230.7
click at [367, 554] on p "*Cijena susreta je 40€ / 60 min*" at bounding box center [592, 565] width 453 height 22
copy span "*Cijena susreta je 40€ / 60 min*"
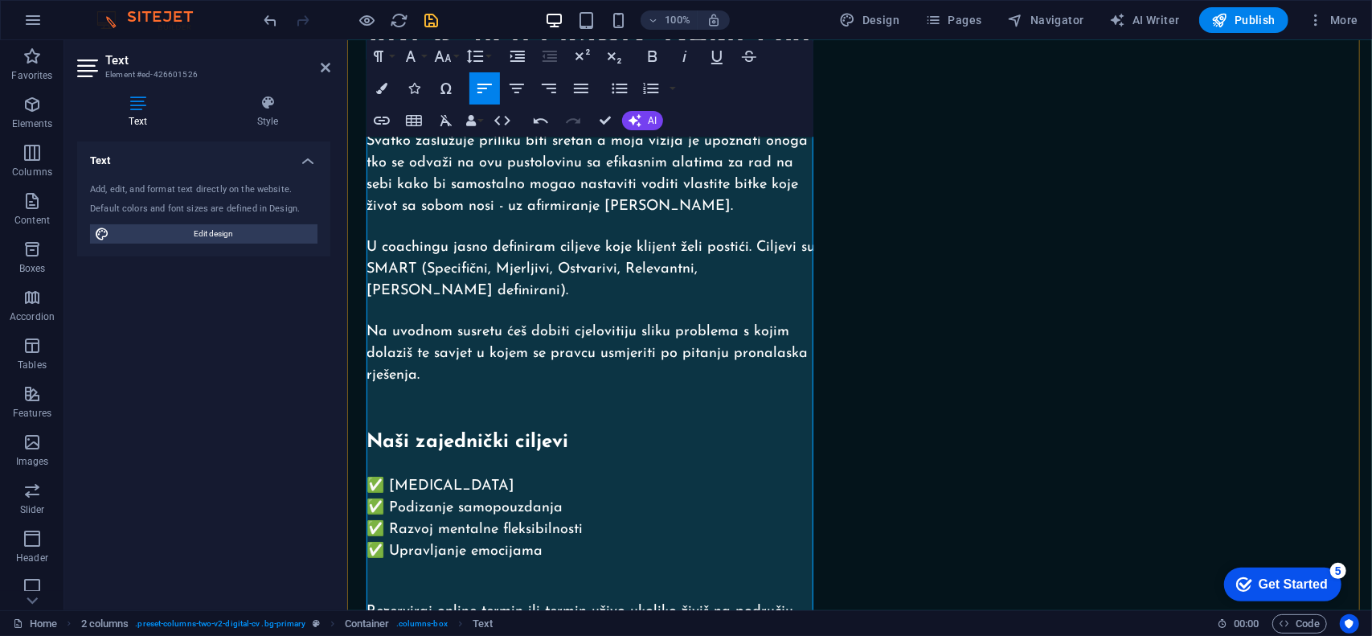
scroll to position [335, 0]
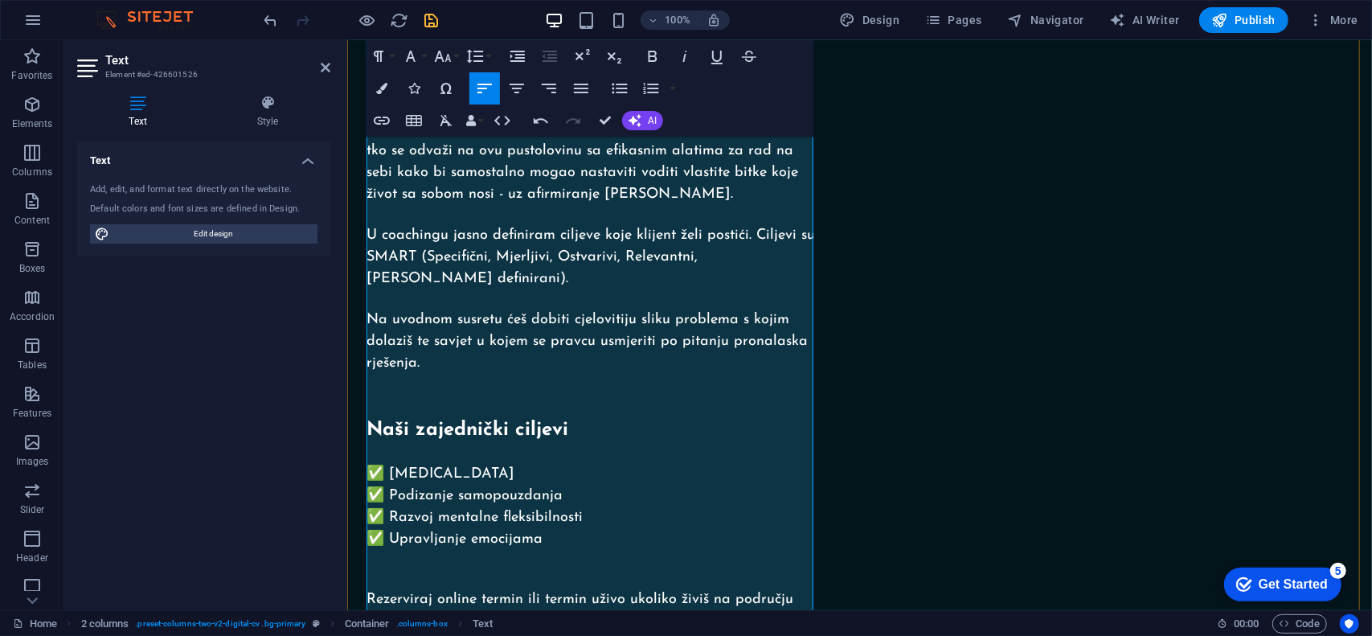
click at [485, 588] on p "Rezerviraj online termin ili termin uživo ukoliko živiš na području grada [GEOG…" at bounding box center [592, 609] width 453 height 43
click at [519, 588] on p "Rezerviraj online termin ili termin uživo ukoliko živiš na području grada [GEOG…" at bounding box center [592, 609] width 453 height 43
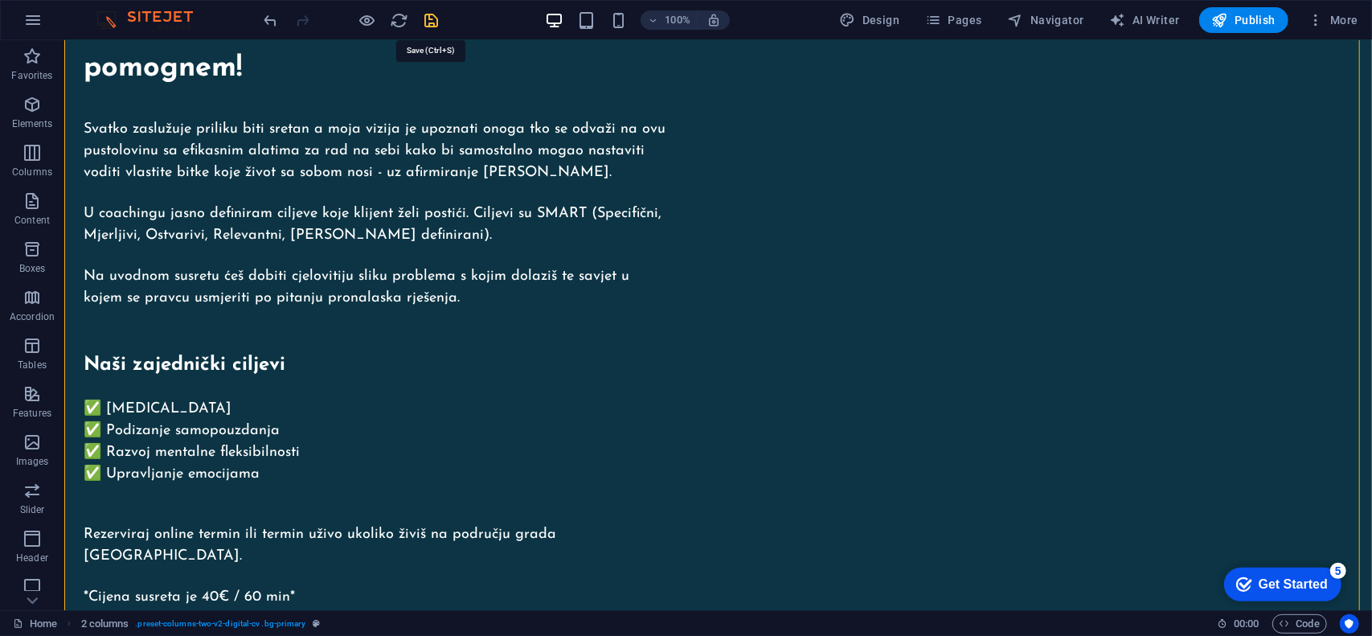
click at [425, 22] on icon "save" at bounding box center [432, 20] width 18 height 18
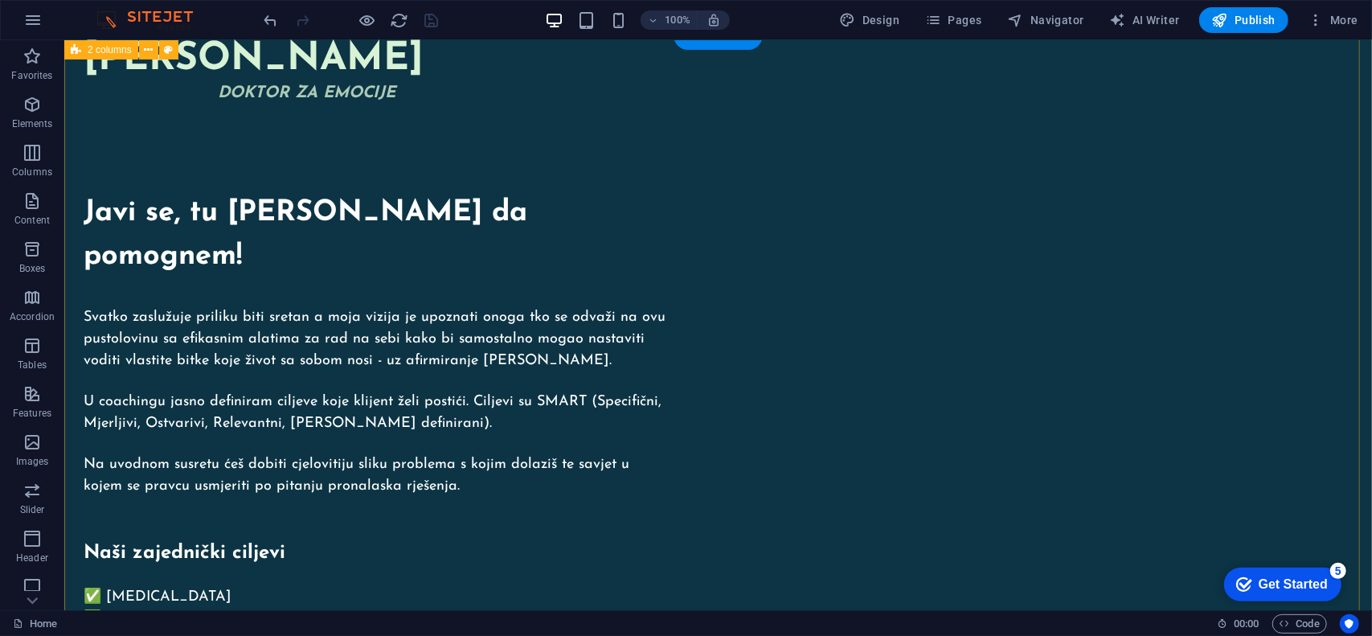
scroll to position [0, 0]
